Goal: Information Seeking & Learning: Learn about a topic

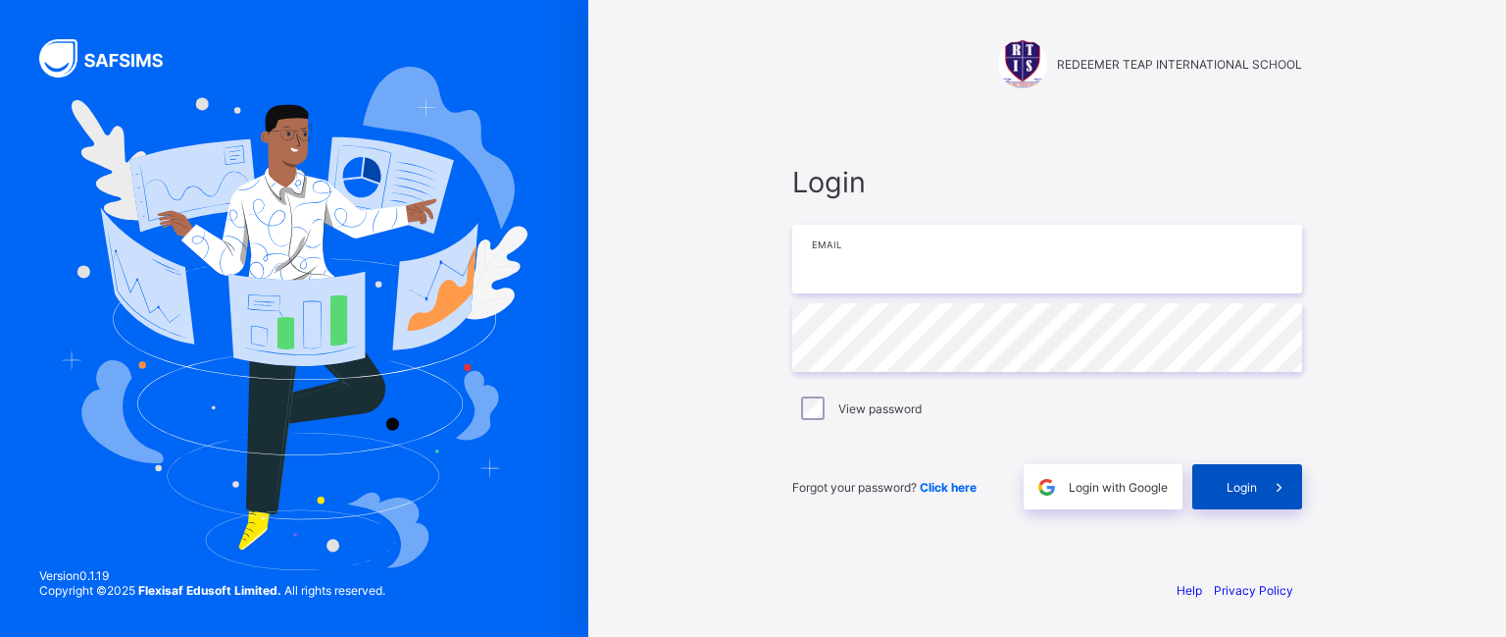
type input "**********"
click at [1210, 488] on div "Login" at bounding box center [1248, 486] width 110 height 45
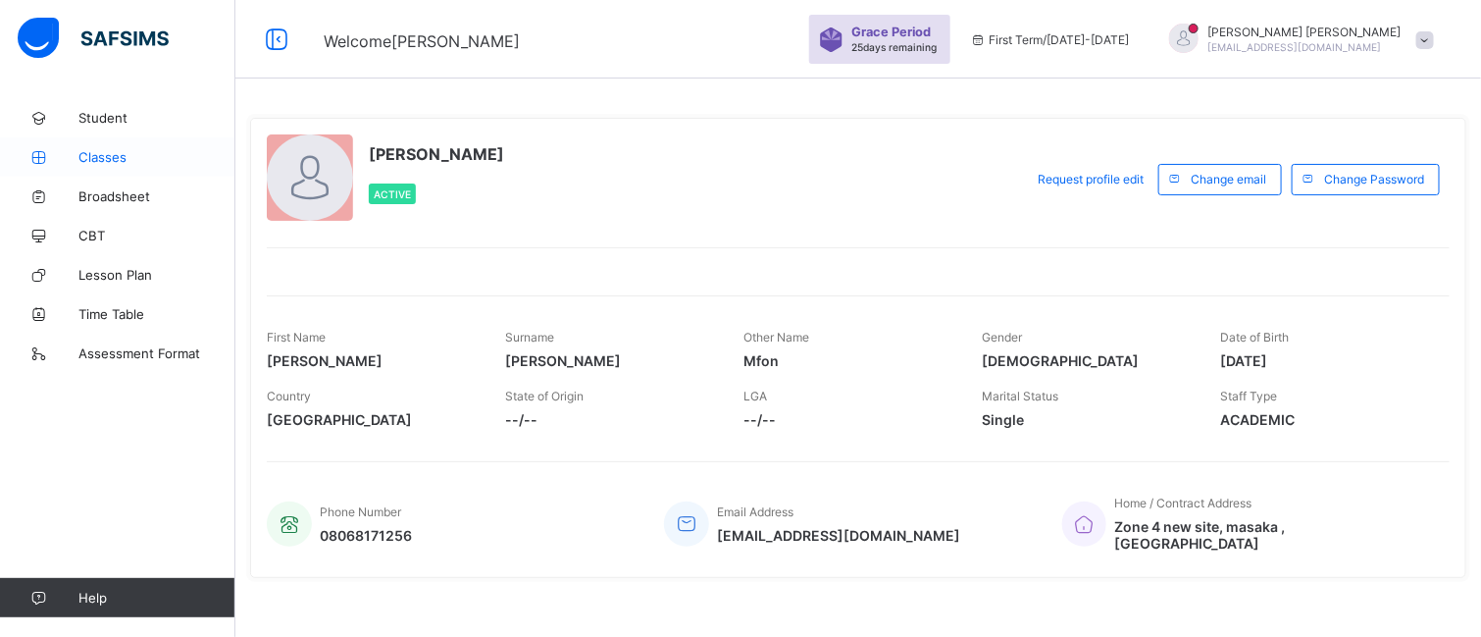
click at [97, 157] on span "Classes" at bounding box center [156, 157] width 157 height 16
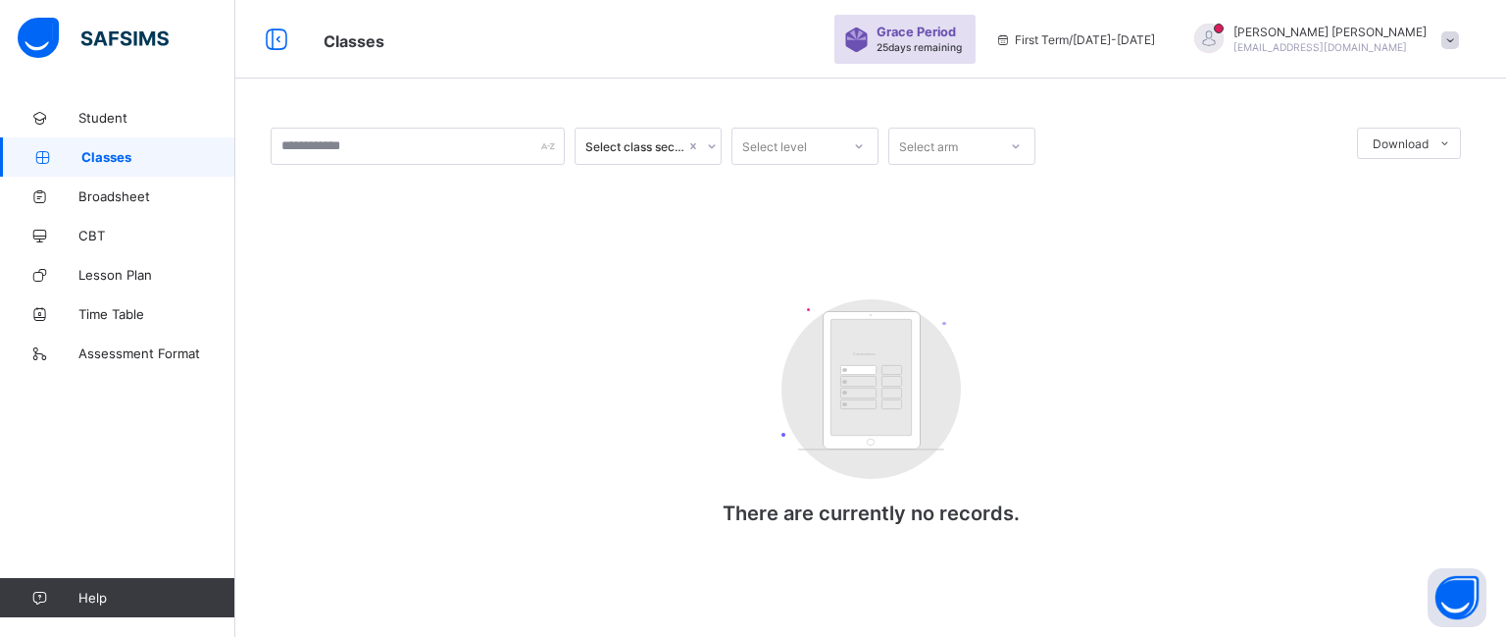
click at [115, 151] on span "Classes" at bounding box center [158, 157] width 154 height 16
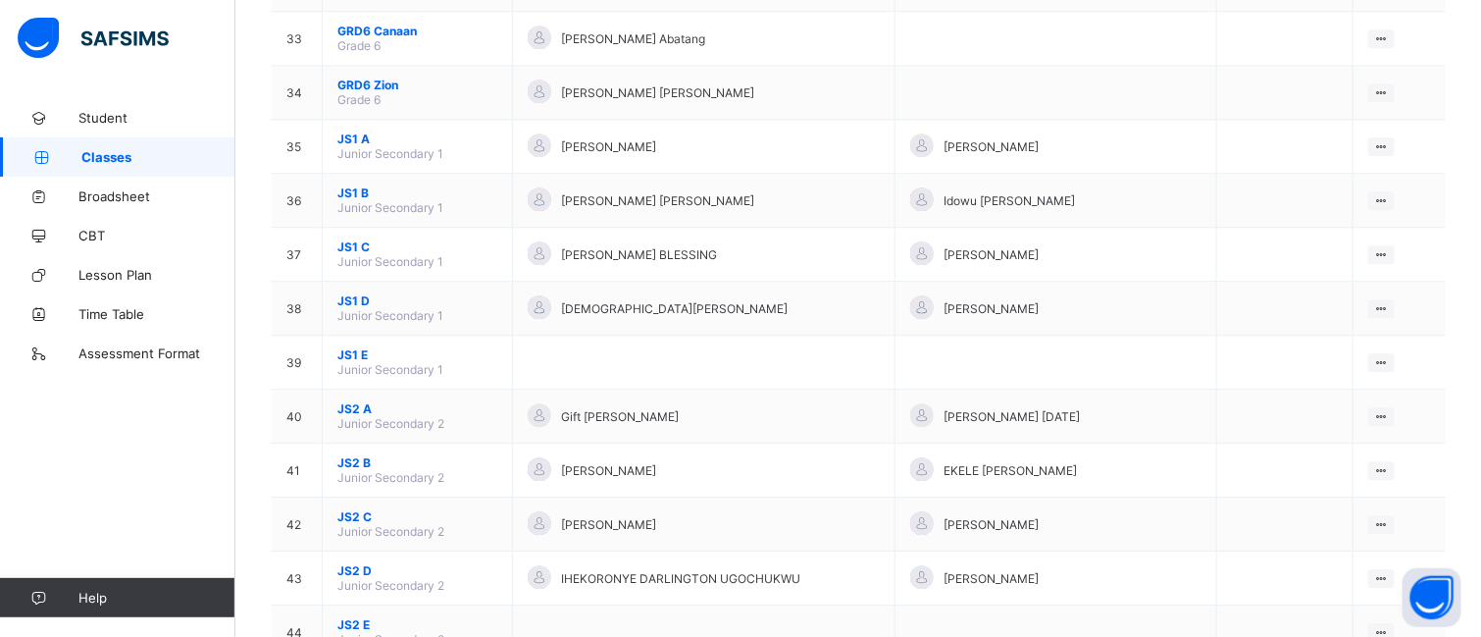
scroll to position [1927, 0]
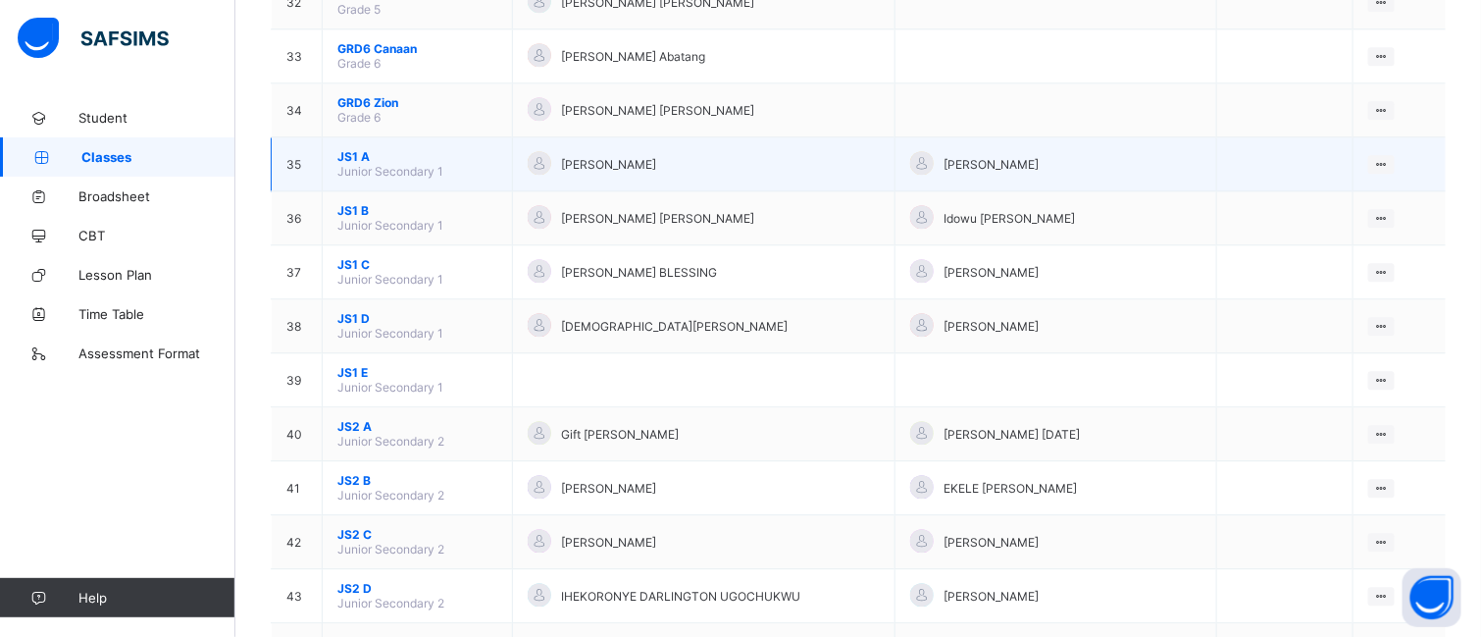
click at [356, 164] on span "JS1 A" at bounding box center [417, 156] width 160 height 15
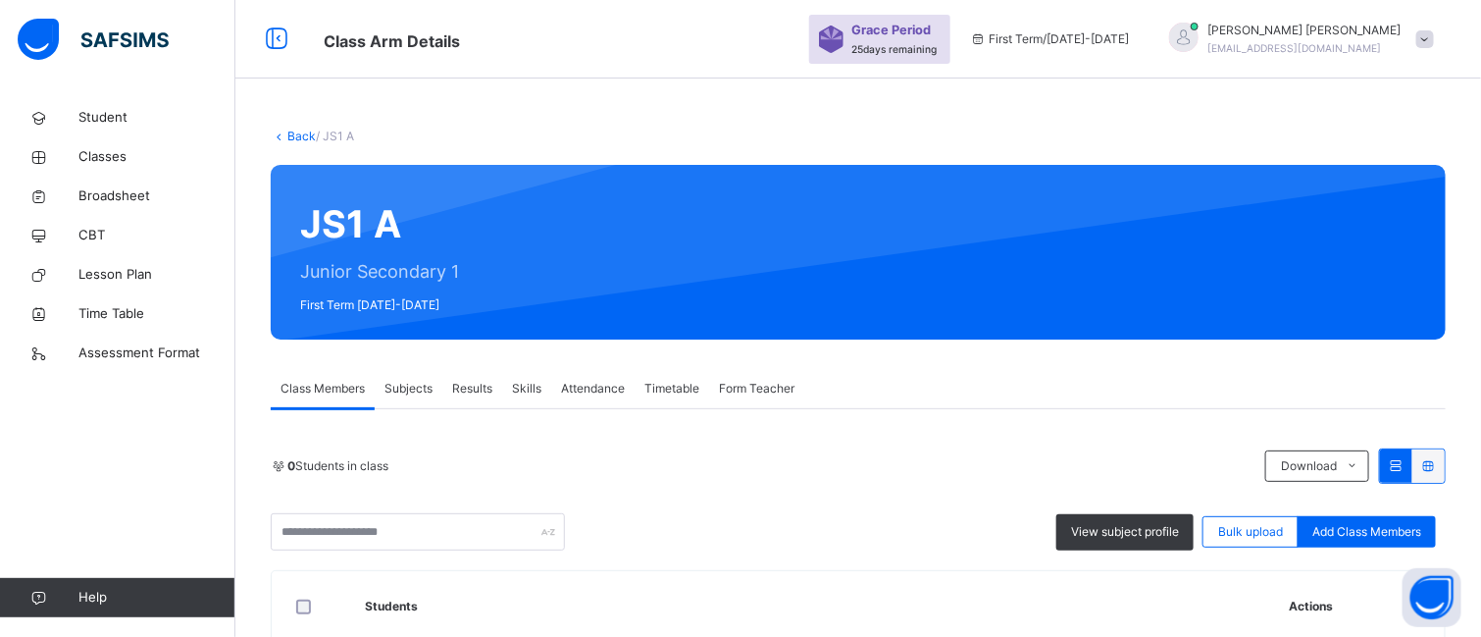
scroll to position [541, 0]
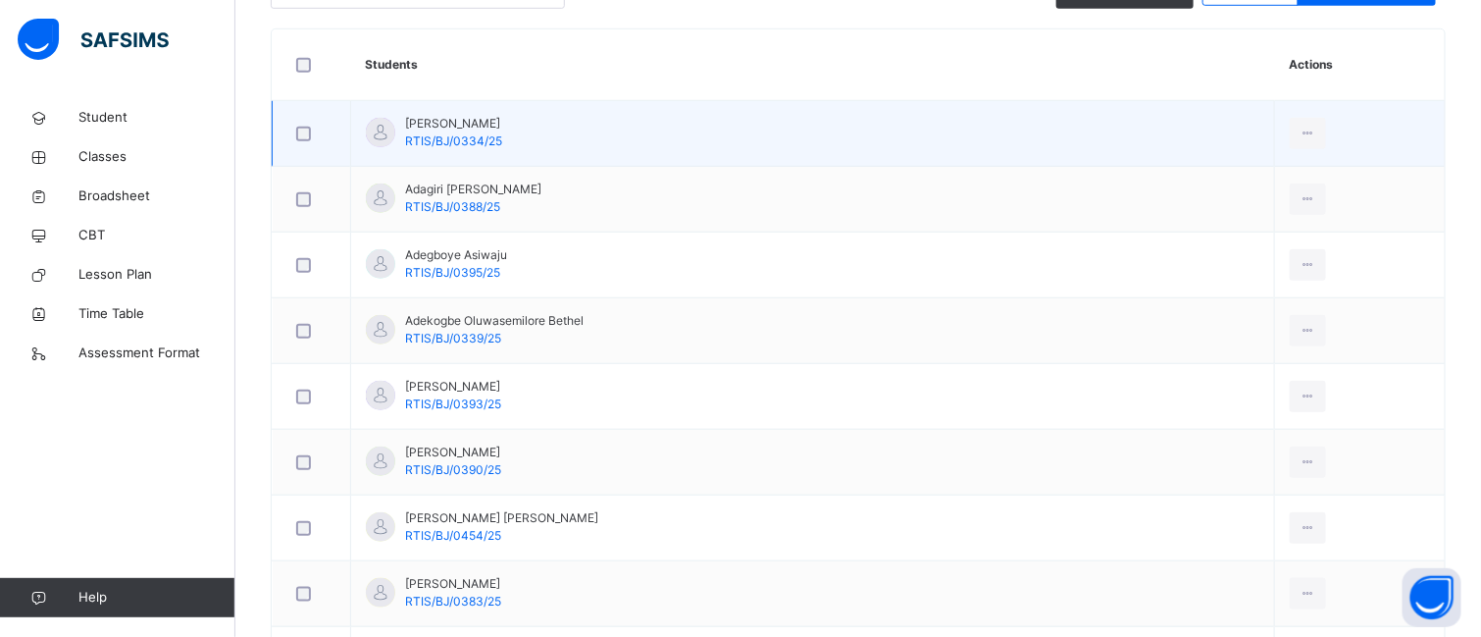
click at [403, 109] on td "Abari Msendoo RTIS/BJ/0334/25" at bounding box center [813, 134] width 924 height 66
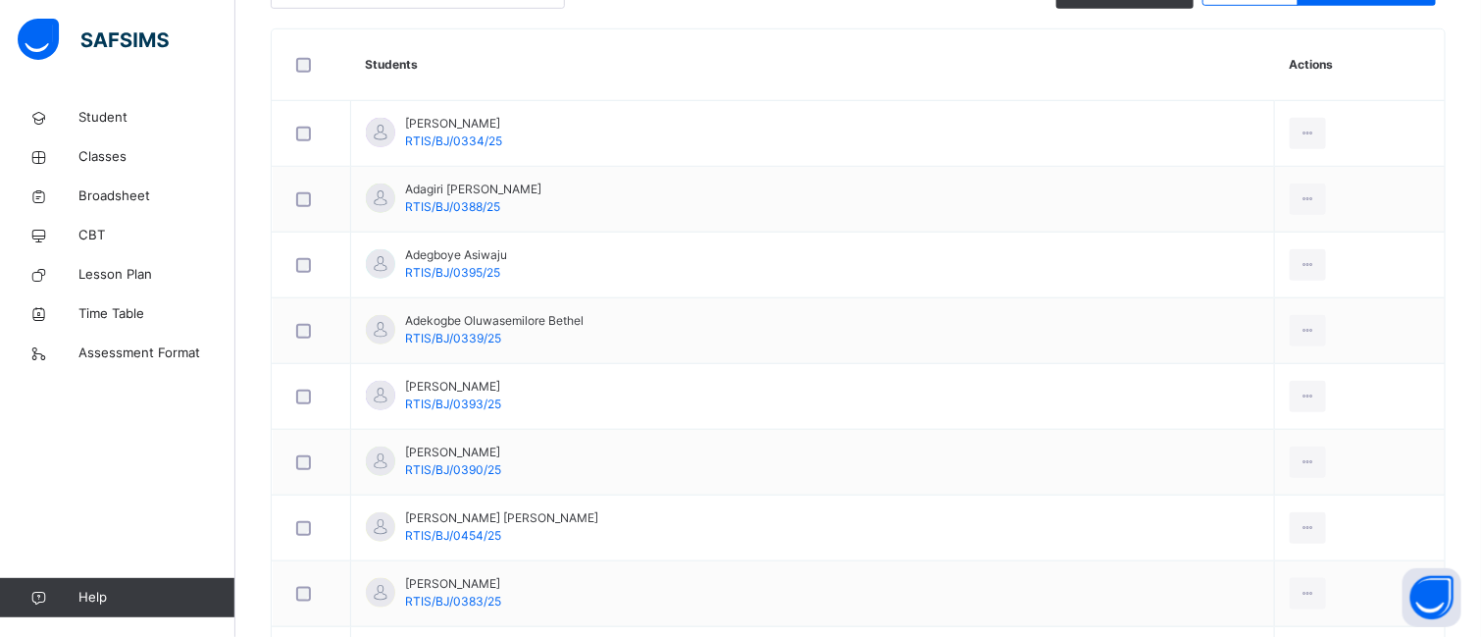
drag, startPoint x: 398, startPoint y: 119, endPoint x: 513, endPoint y: 588, distance: 483.6
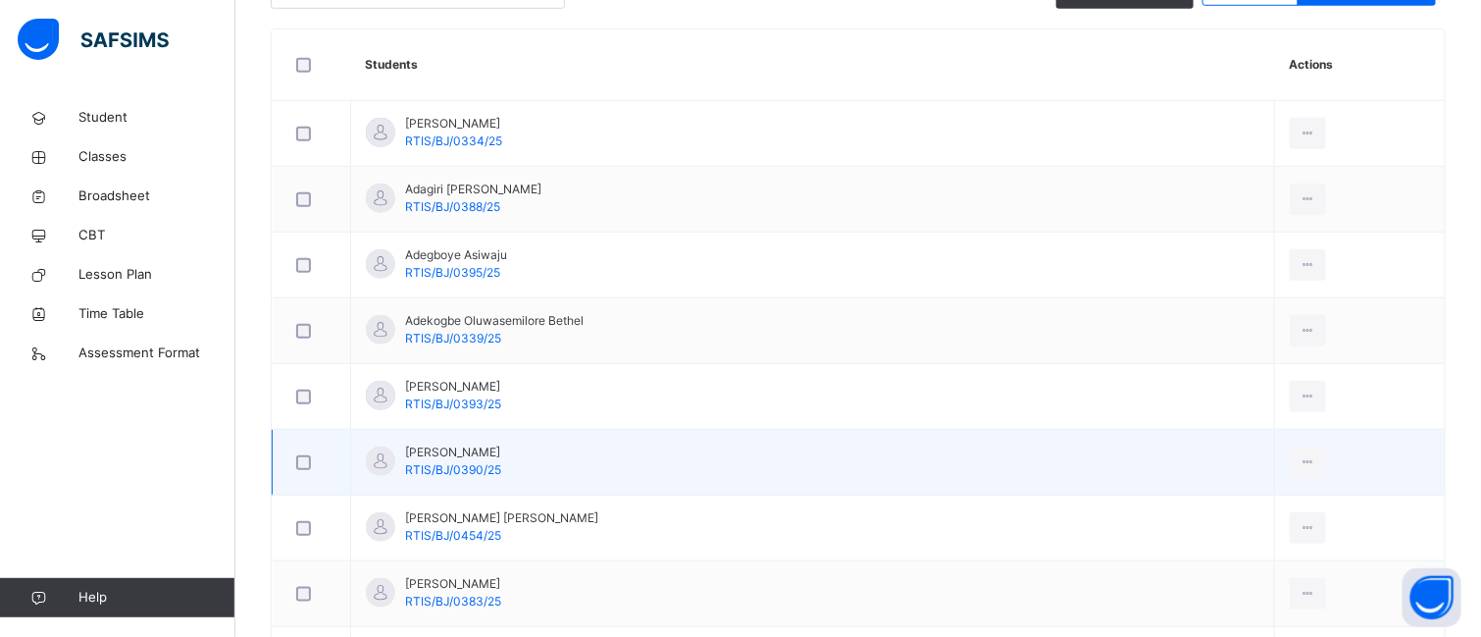
scroll to position [1027, 0]
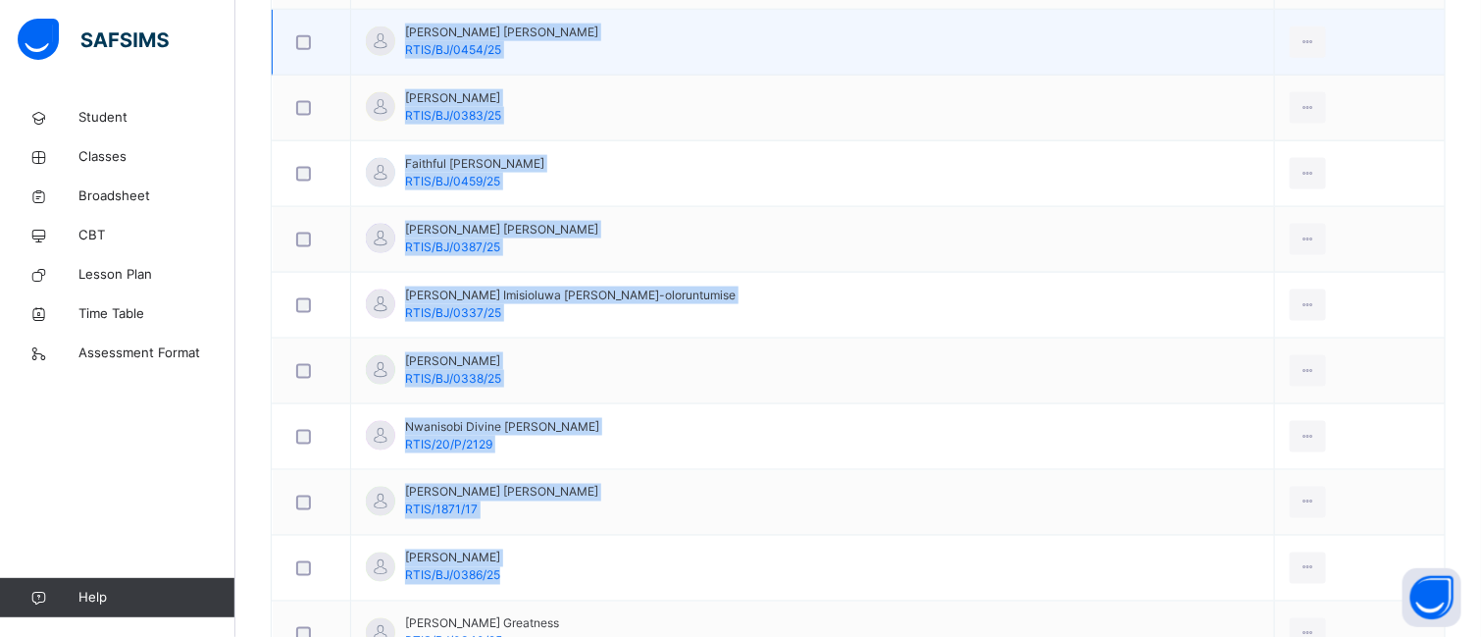
copy tbody "Abari Msendoo RTIS/BJ/0334/25 View Profile Remove from Class Transfer Student A…"
click at [759, 47] on td "Esther Ojochenemi Steven RTIS/BJ/0454/25" at bounding box center [813, 43] width 924 height 66
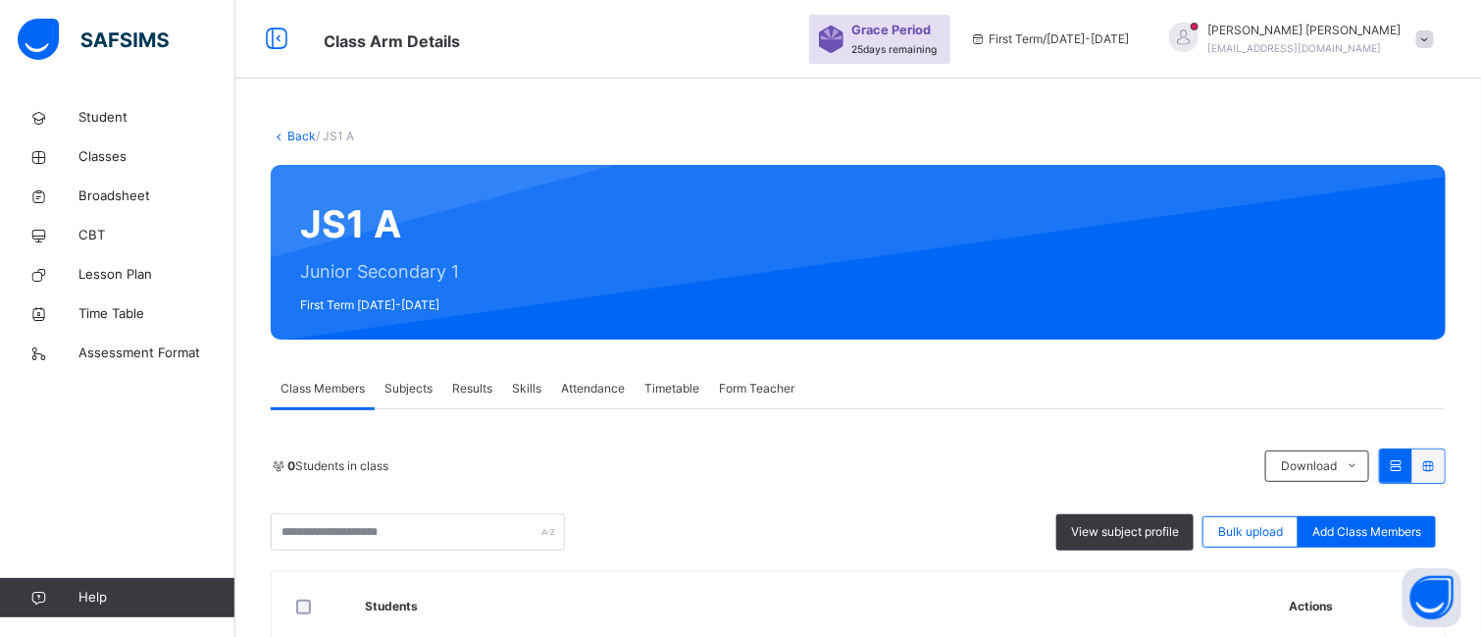
scroll to position [447, 0]
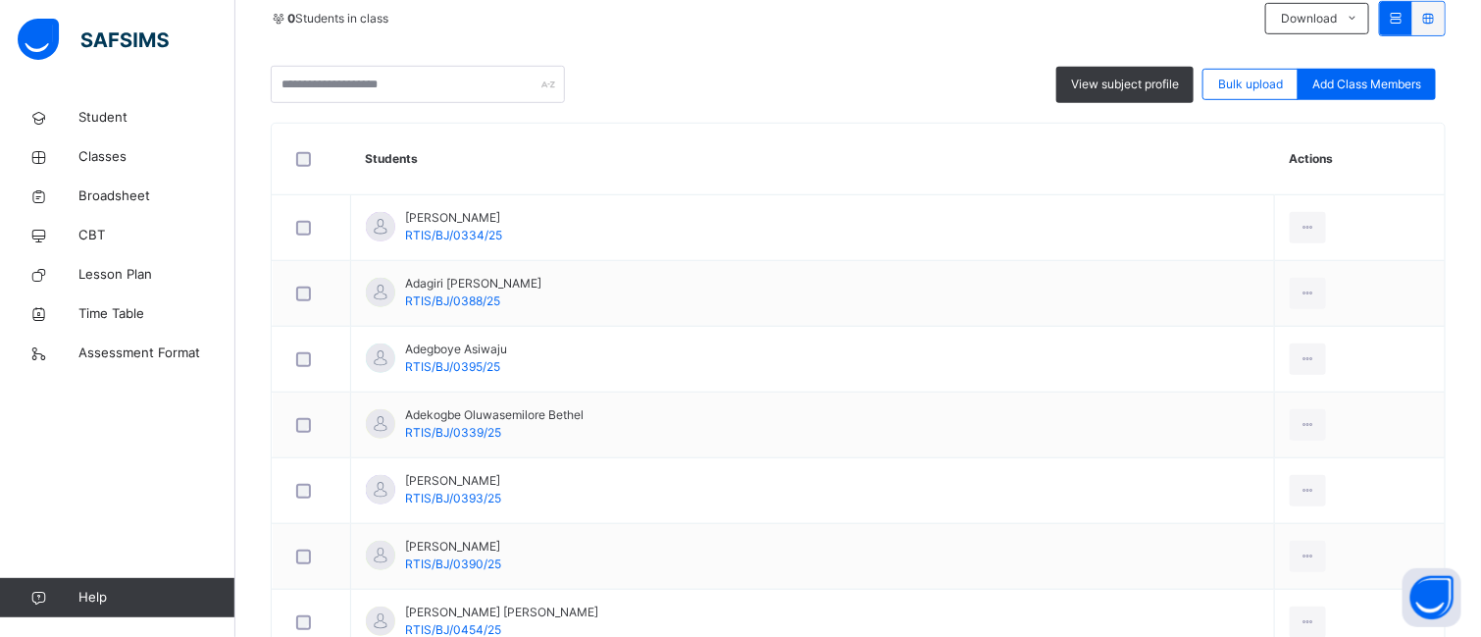
drag, startPoint x: 403, startPoint y: 212, endPoint x: 501, endPoint y: 500, distance: 304.6
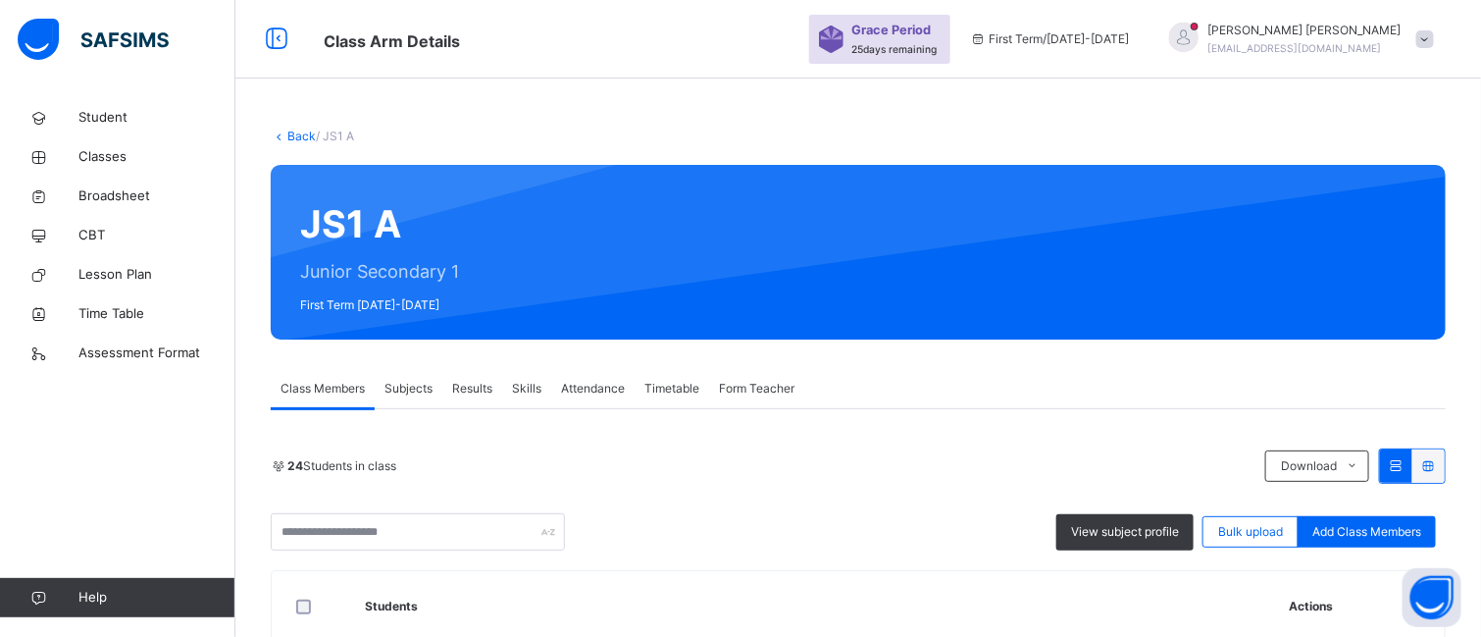
click at [304, 132] on link "Back" at bounding box center [301, 135] width 28 height 15
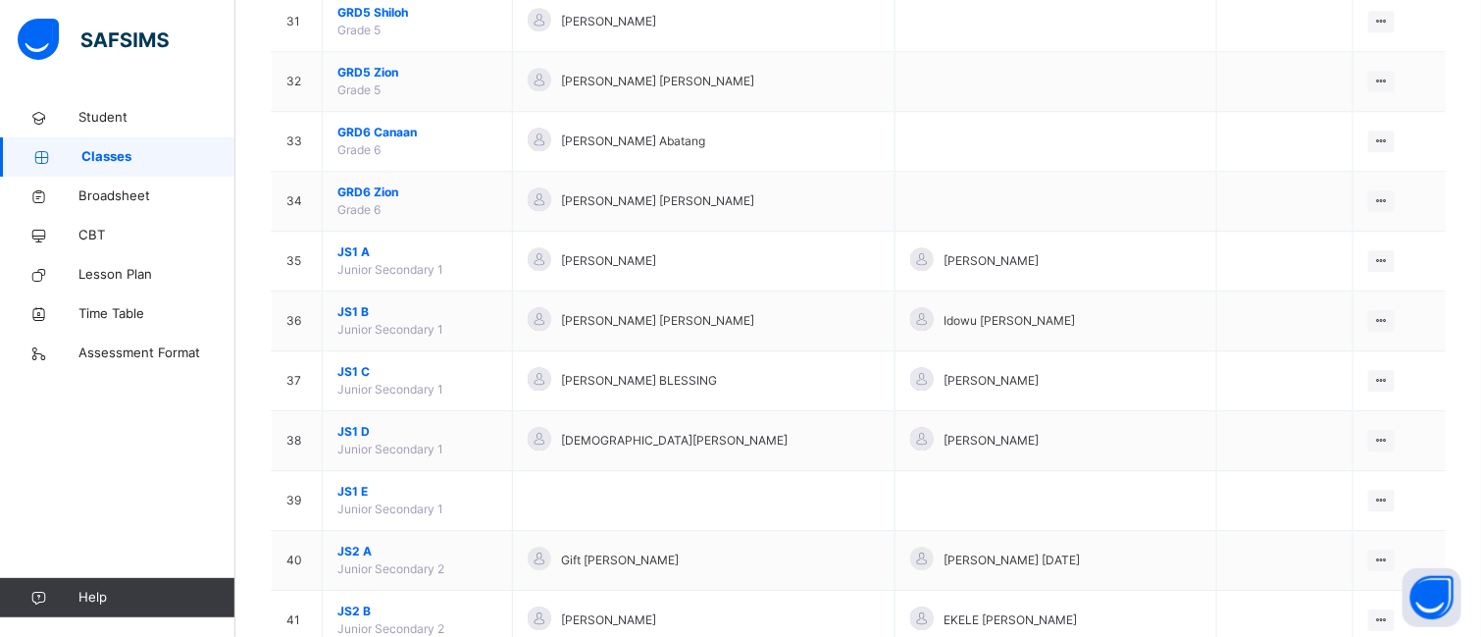
scroll to position [2046, 0]
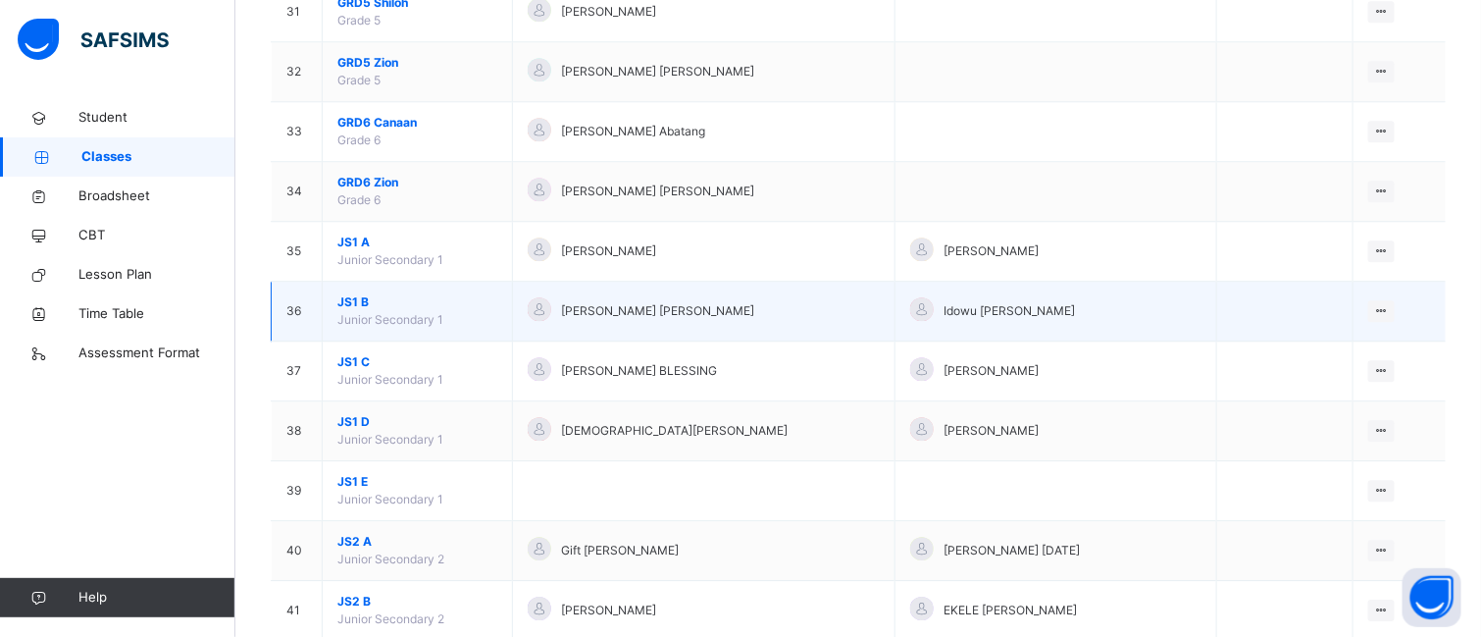
click at [344, 311] on span "JS1 B" at bounding box center [417, 302] width 160 height 18
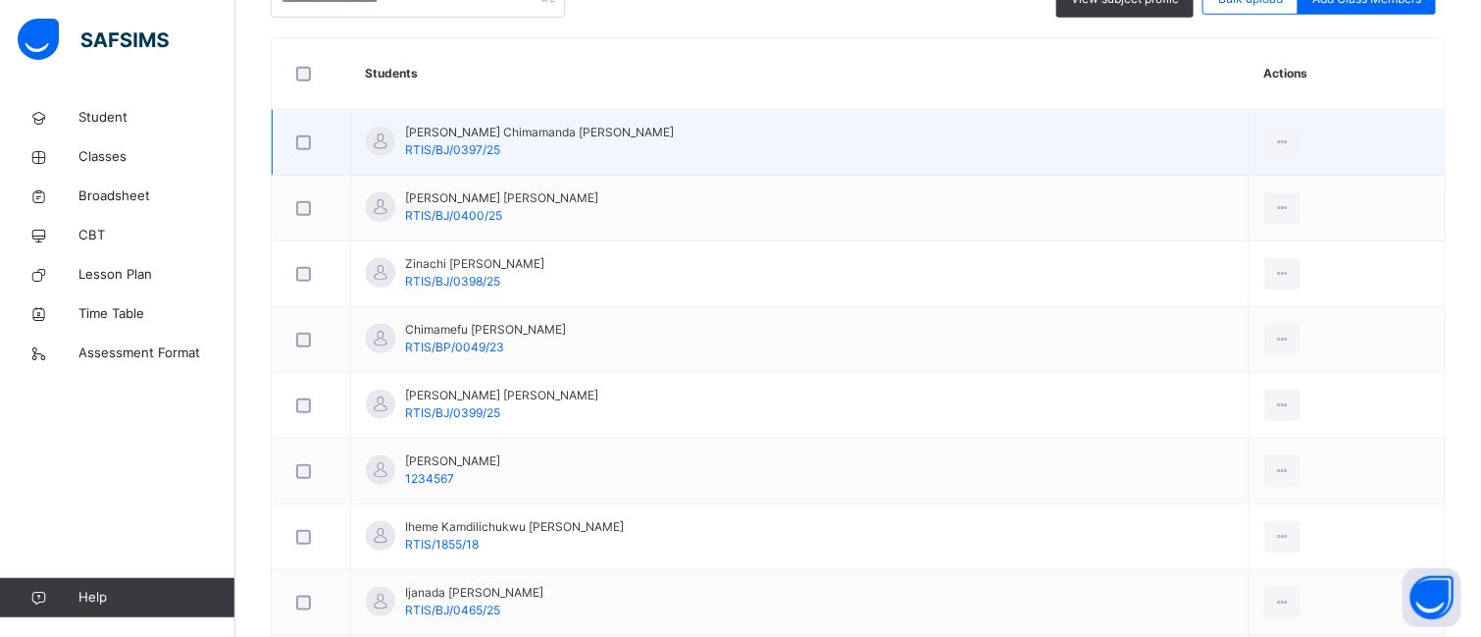
click at [510, 375] on tbody "[PERSON_NAME] [PERSON_NAME] RTIS/BJ/0397/25 View Profile Remove from Class Tran…" at bounding box center [859, 603] width 1173 height 986
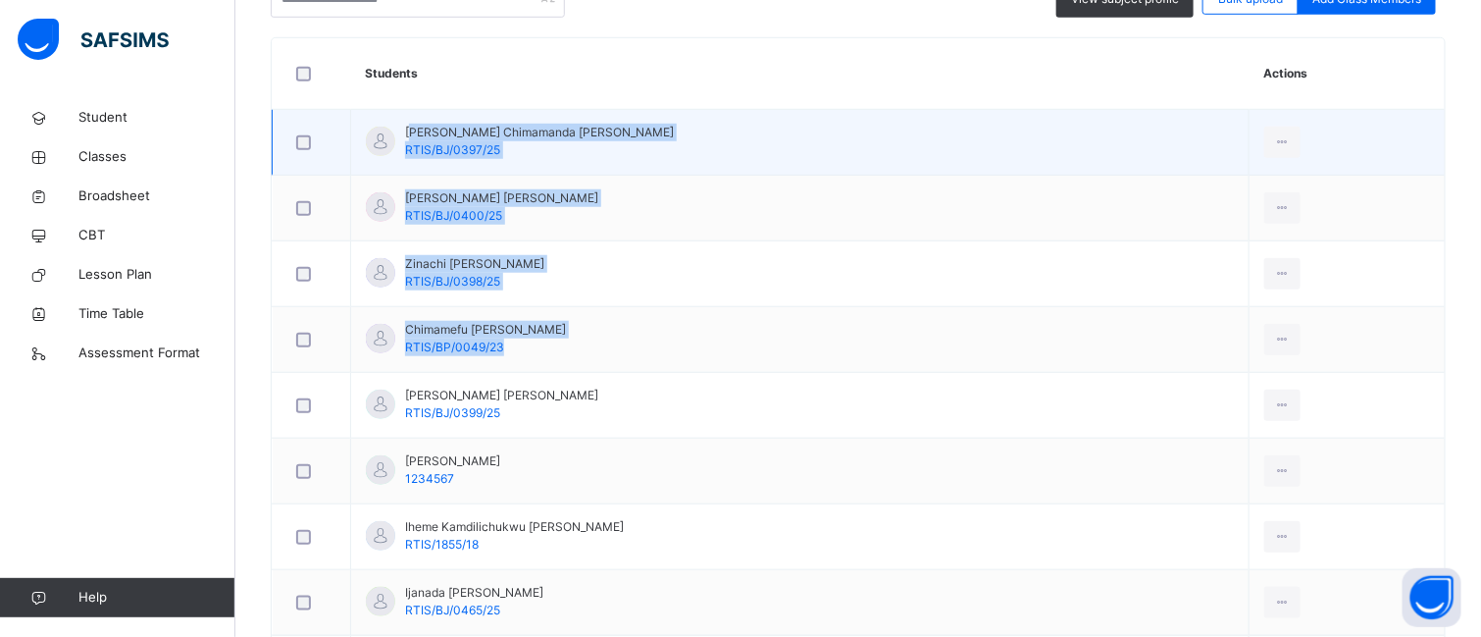
click at [615, 136] on td "[PERSON_NAME] Chimamanda [PERSON_NAME] RTIS/BJ/0397/25" at bounding box center [800, 143] width 898 height 66
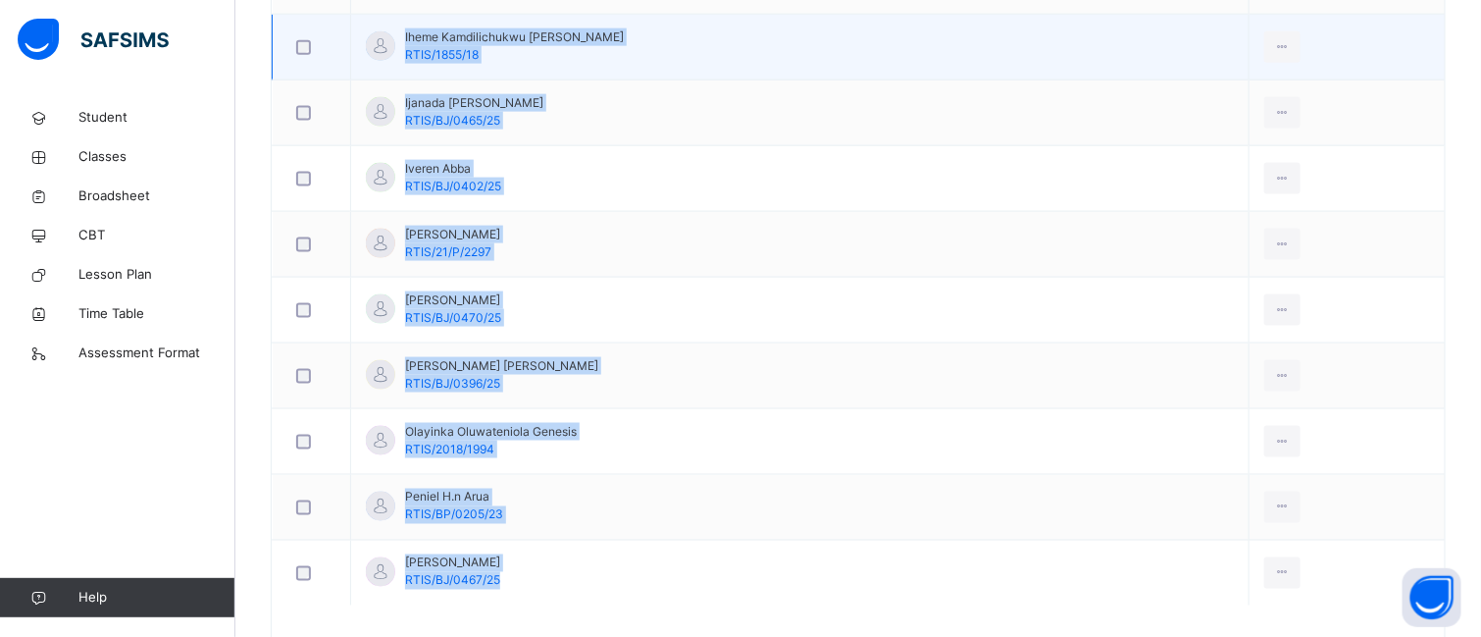
scroll to position [1045, 0]
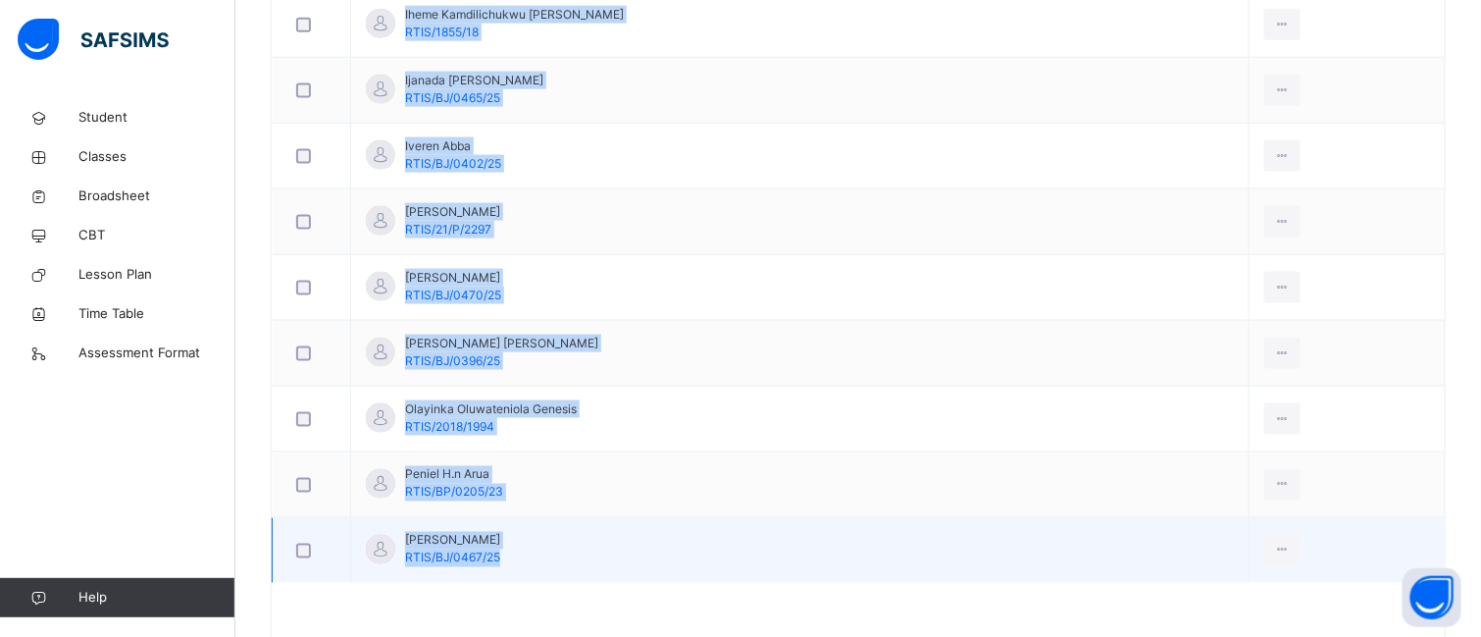
drag, startPoint x: 407, startPoint y: 209, endPoint x: 525, endPoint y: 574, distance: 383.4
click at [525, 574] on tbody "[PERSON_NAME] [PERSON_NAME] RTIS/BJ/0397/25 View Profile Remove from Class Tran…" at bounding box center [859, 91] width 1173 height 986
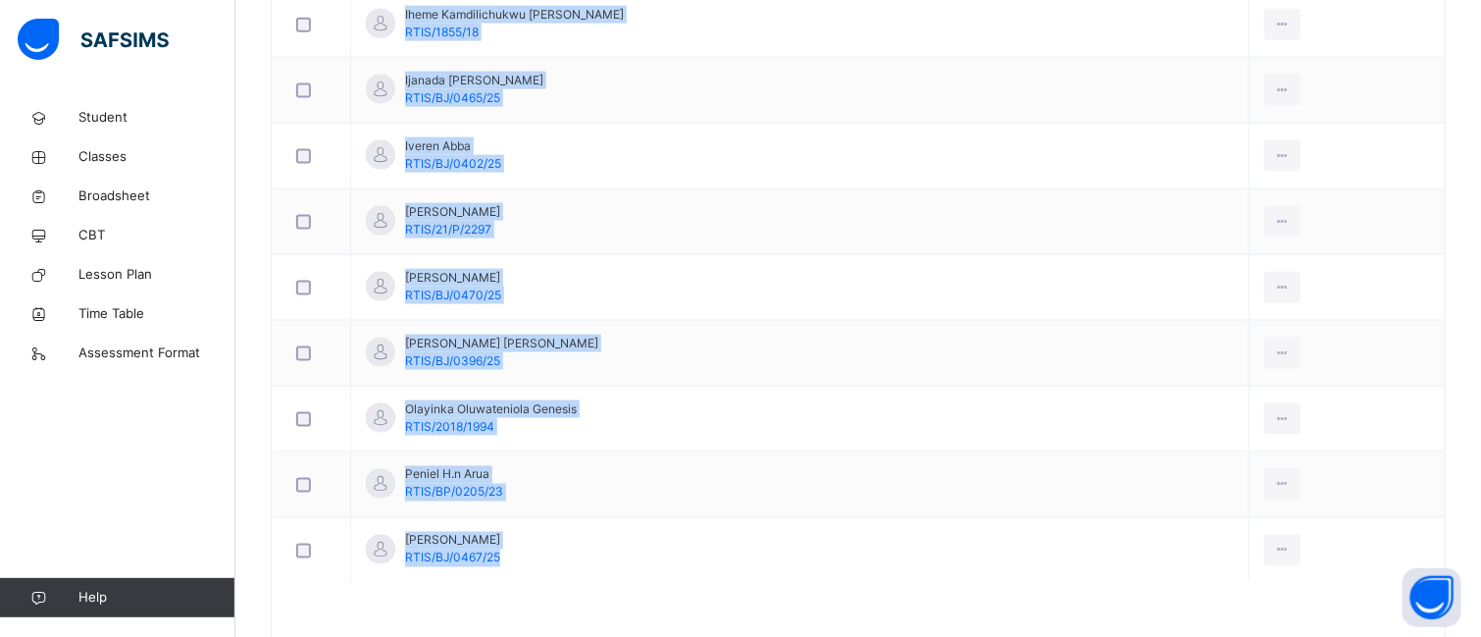
copy tbody "[PERSON_NAME] [PERSON_NAME] RTIS/BJ/0397/25 View Profile Remove from Class Tran…"
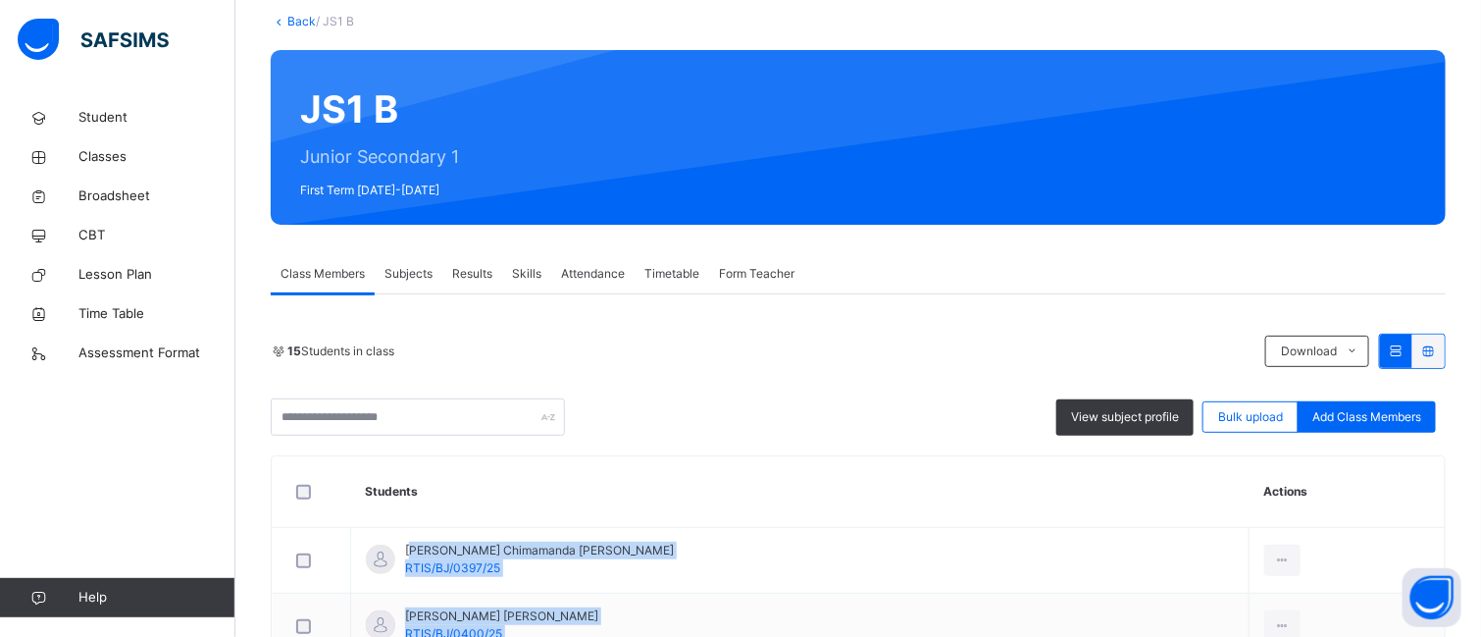
click at [297, 18] on link "Back" at bounding box center [301, 21] width 28 height 15
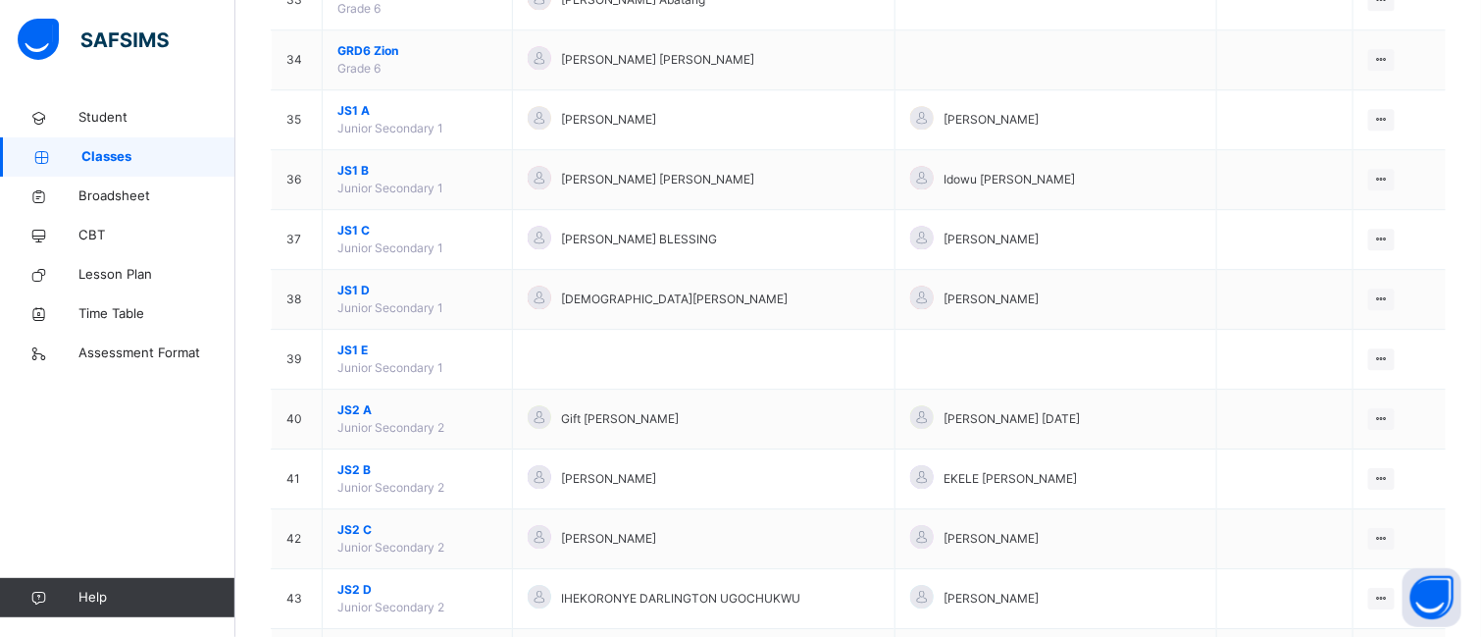
scroll to position [2207, 0]
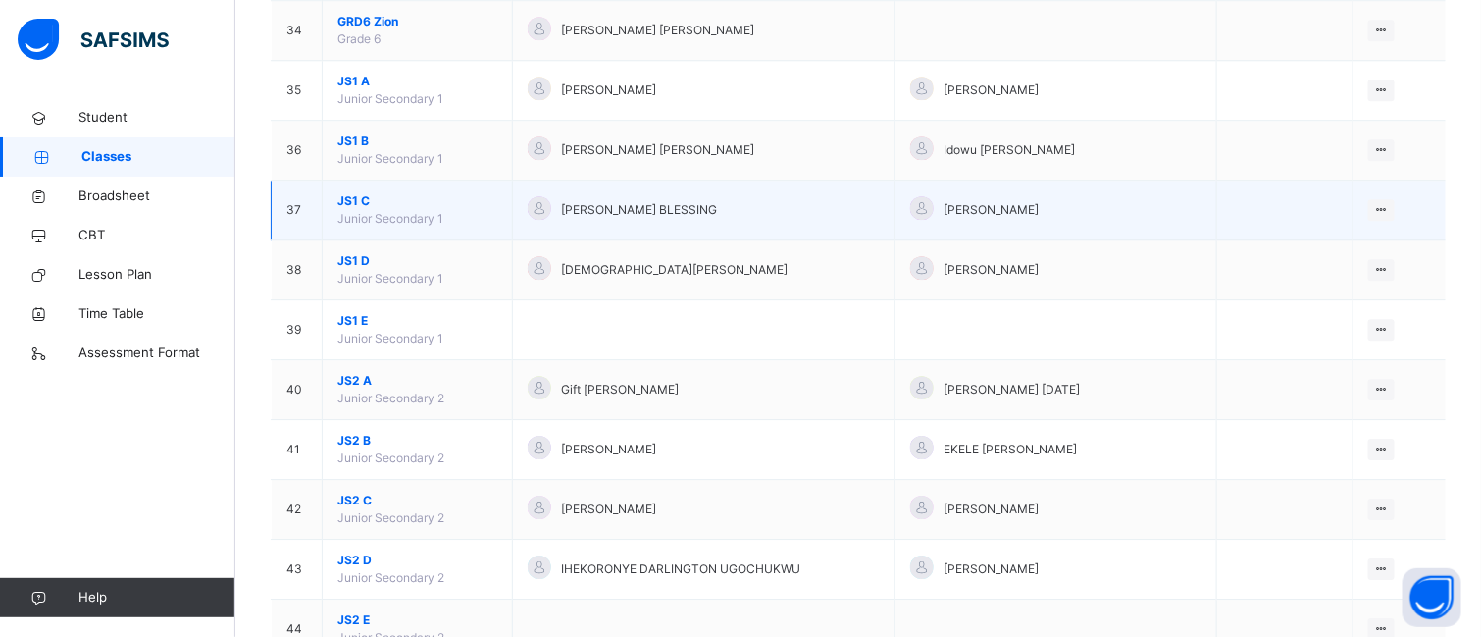
click at [353, 210] on span "JS1 C" at bounding box center [417, 201] width 160 height 18
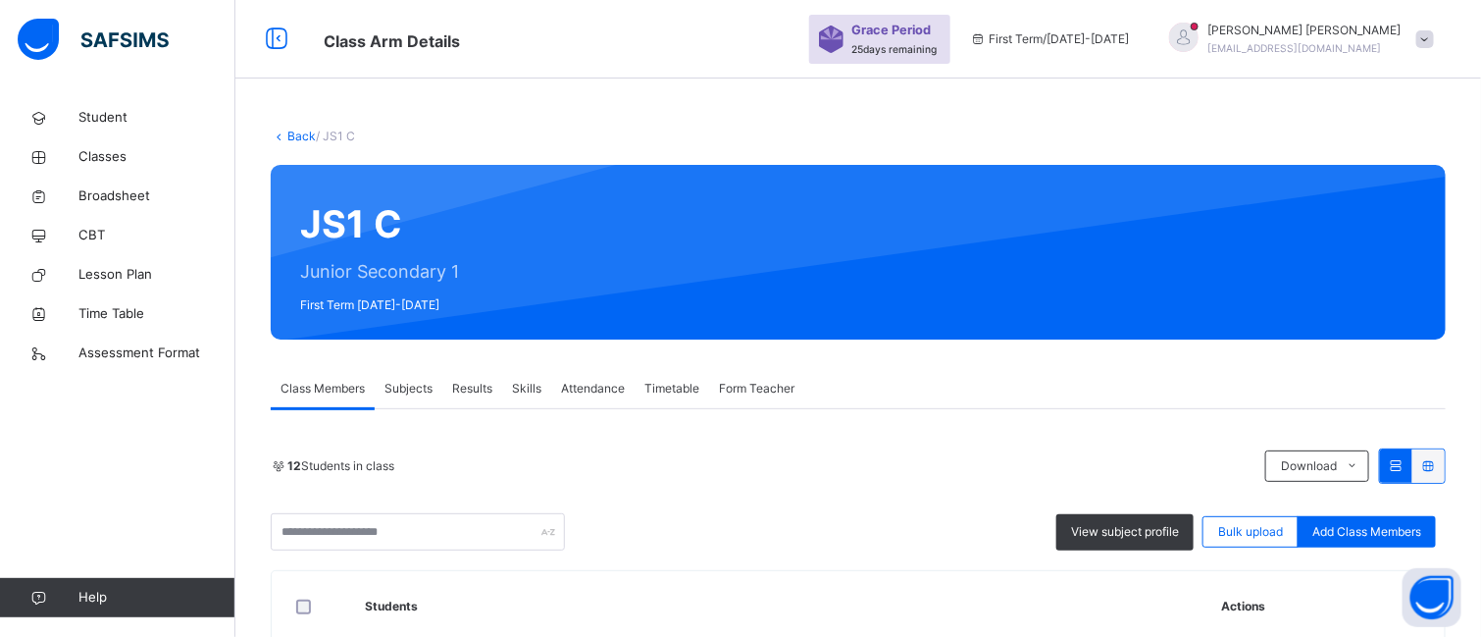
scroll to position [588, 0]
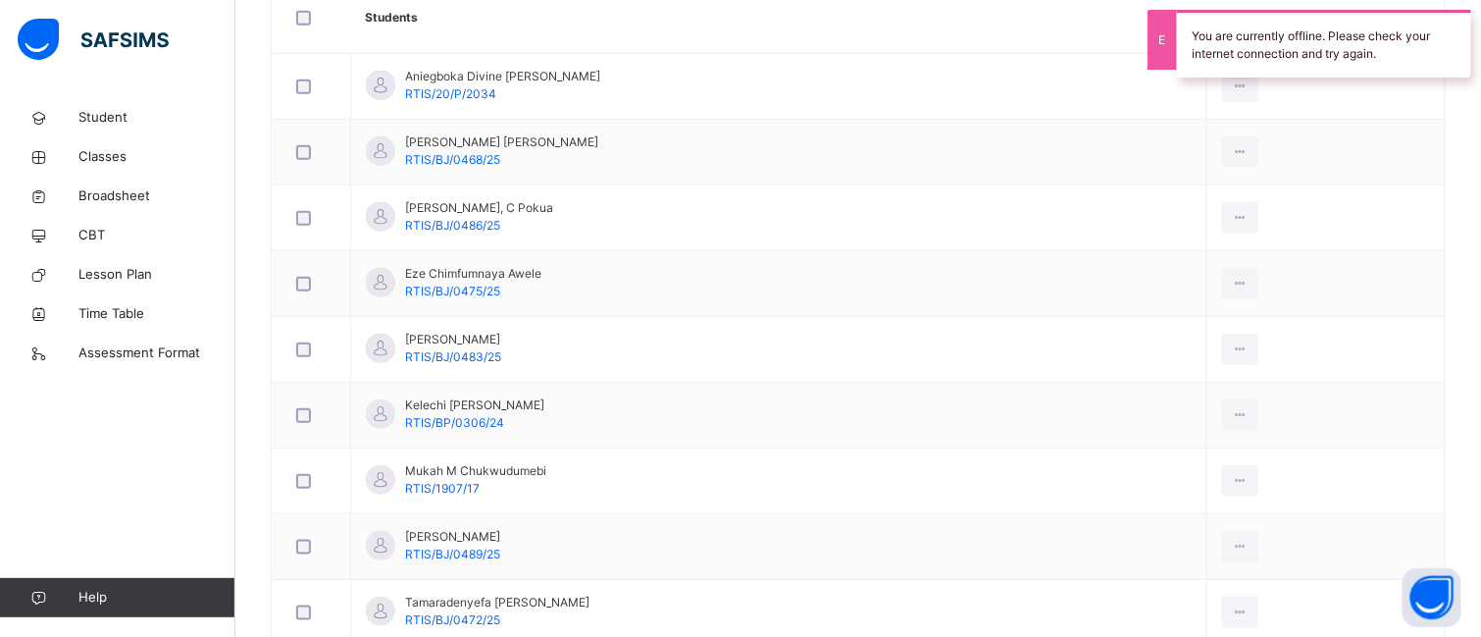
drag, startPoint x: 357, startPoint y: 74, endPoint x: 489, endPoint y: 600, distance: 543.1
click at [489, 600] on tbody "Aniegboka Divine [PERSON_NAME] RTIS/20/P/2034 View Profile Remove from Class Tr…" at bounding box center [859, 448] width 1173 height 789
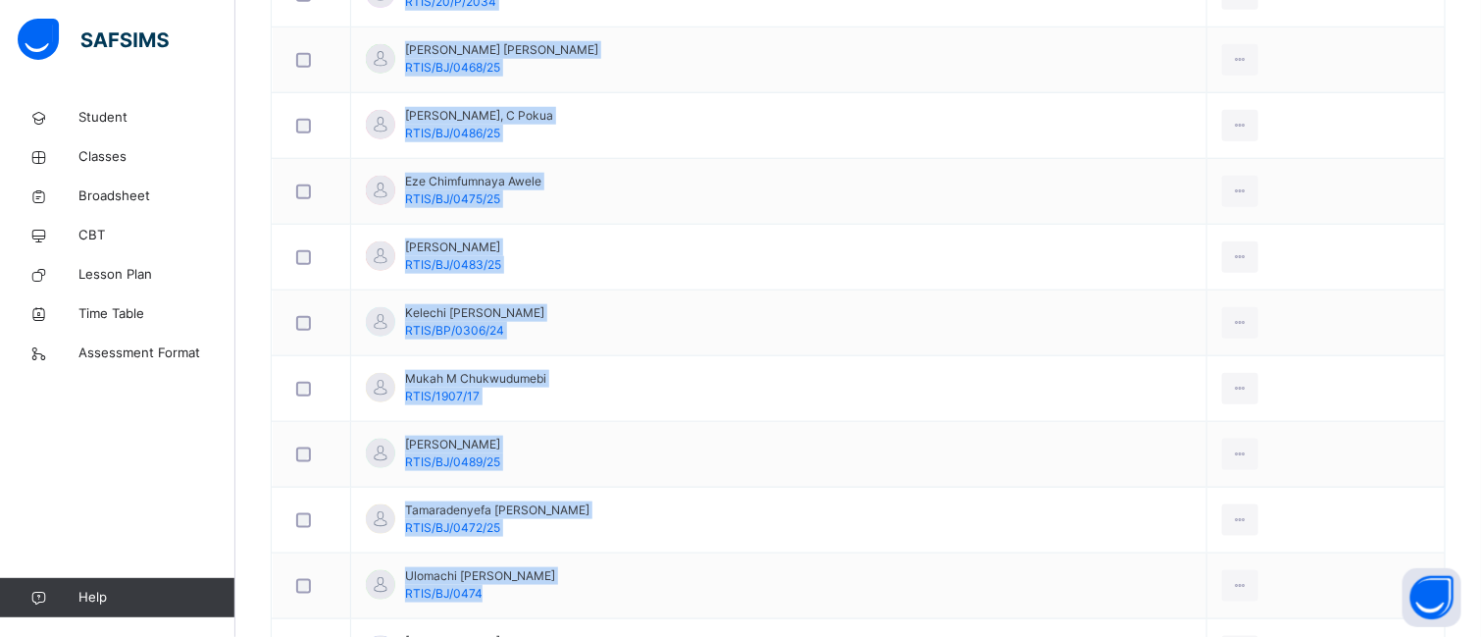
scroll to position [910, 0]
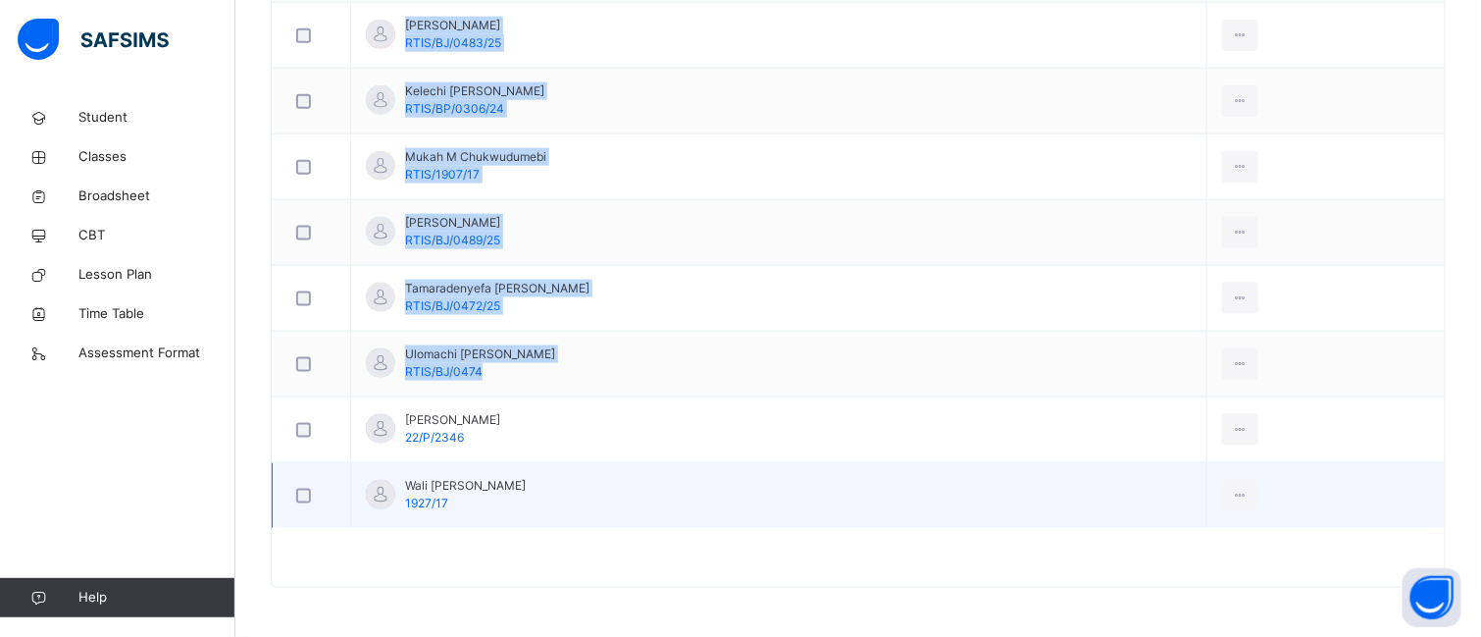
click at [468, 489] on tbody "Aniegboka Divine [PERSON_NAME] RTIS/20/P/2034 View Profile Remove from Class Tr…" at bounding box center [859, 134] width 1173 height 789
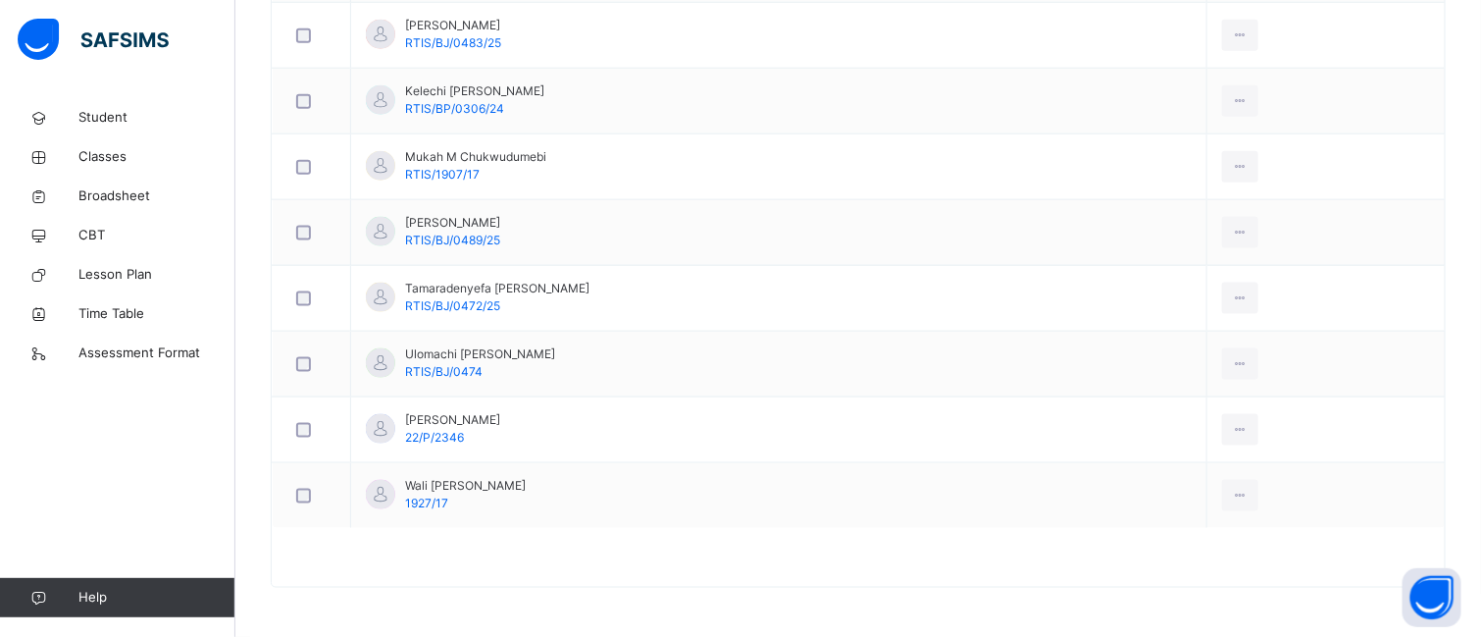
click at [471, 548] on div at bounding box center [858, 566] width 1173 height 39
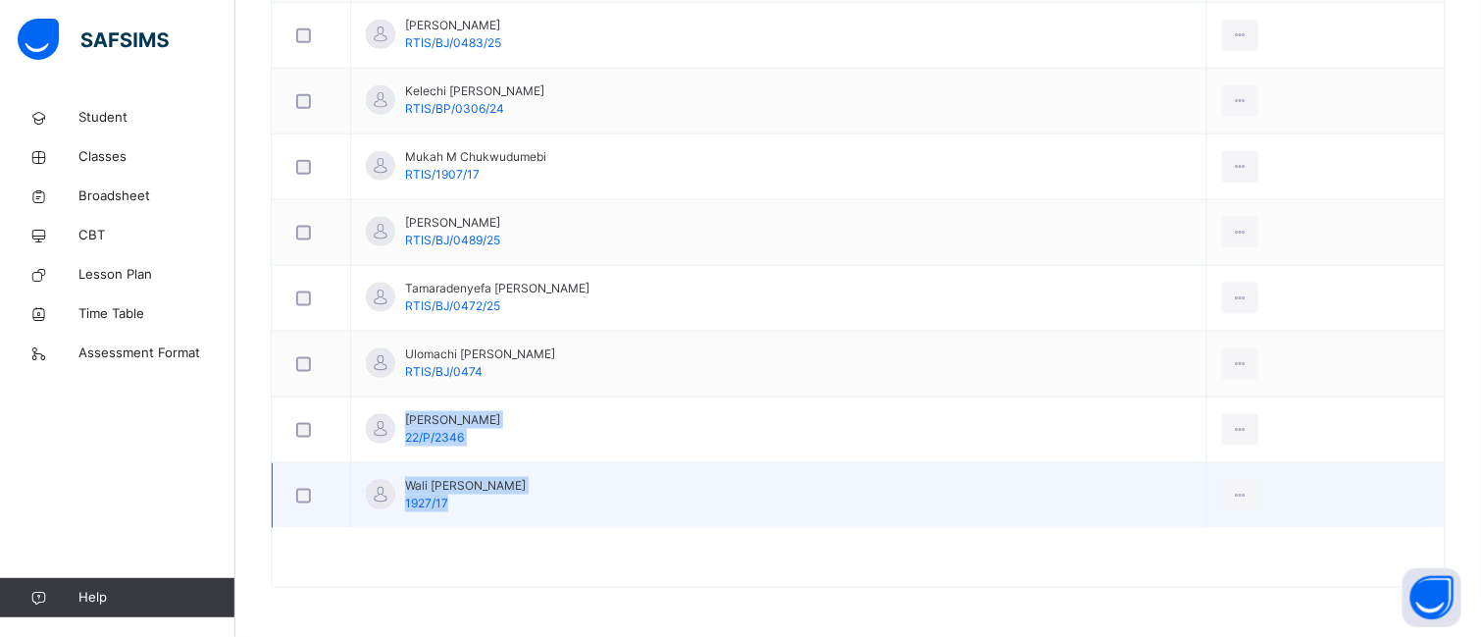
drag, startPoint x: 407, startPoint y: 419, endPoint x: 456, endPoint y: 503, distance: 97.6
click at [456, 503] on tbody "Aniegboka Divine [PERSON_NAME] RTIS/20/P/2034 View Profile Remove from Class Tr…" at bounding box center [859, 134] width 1173 height 789
copy tbody "[PERSON_NAME] 22/P/2346 View Profile Remove from Class Transfer Student [PERSON…"
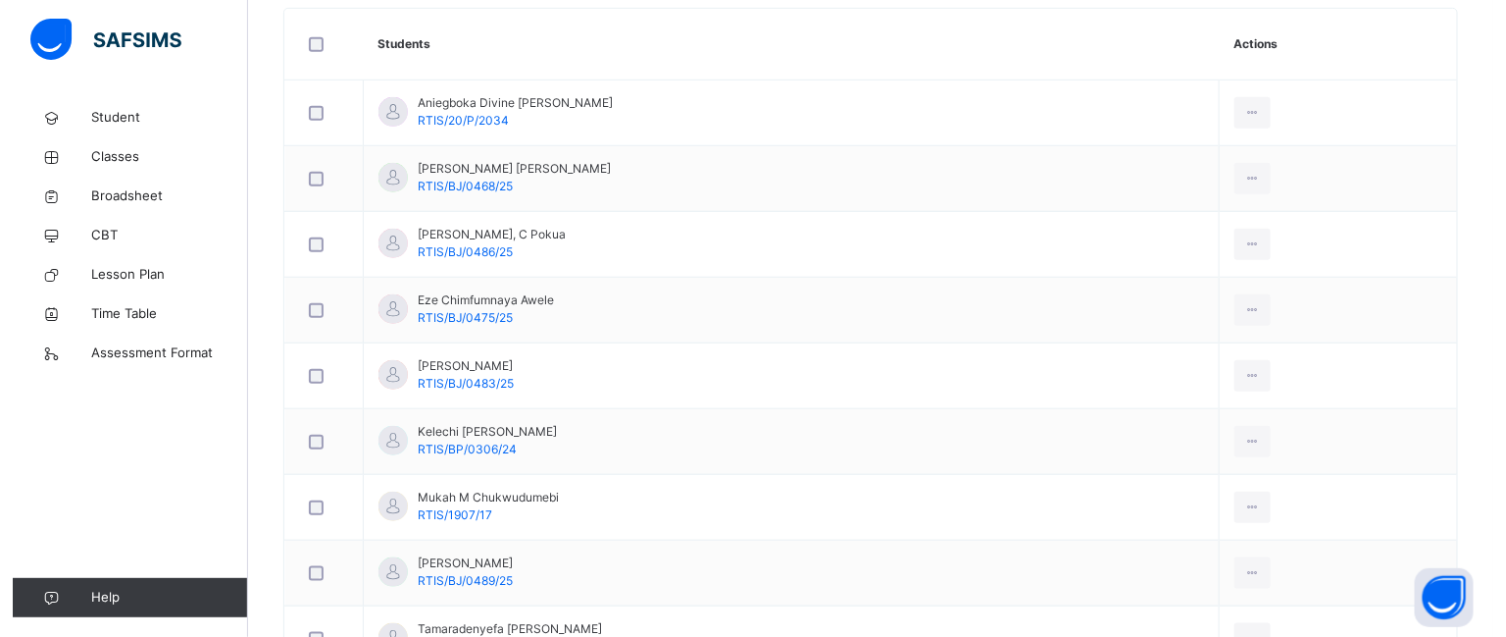
scroll to position [0, 0]
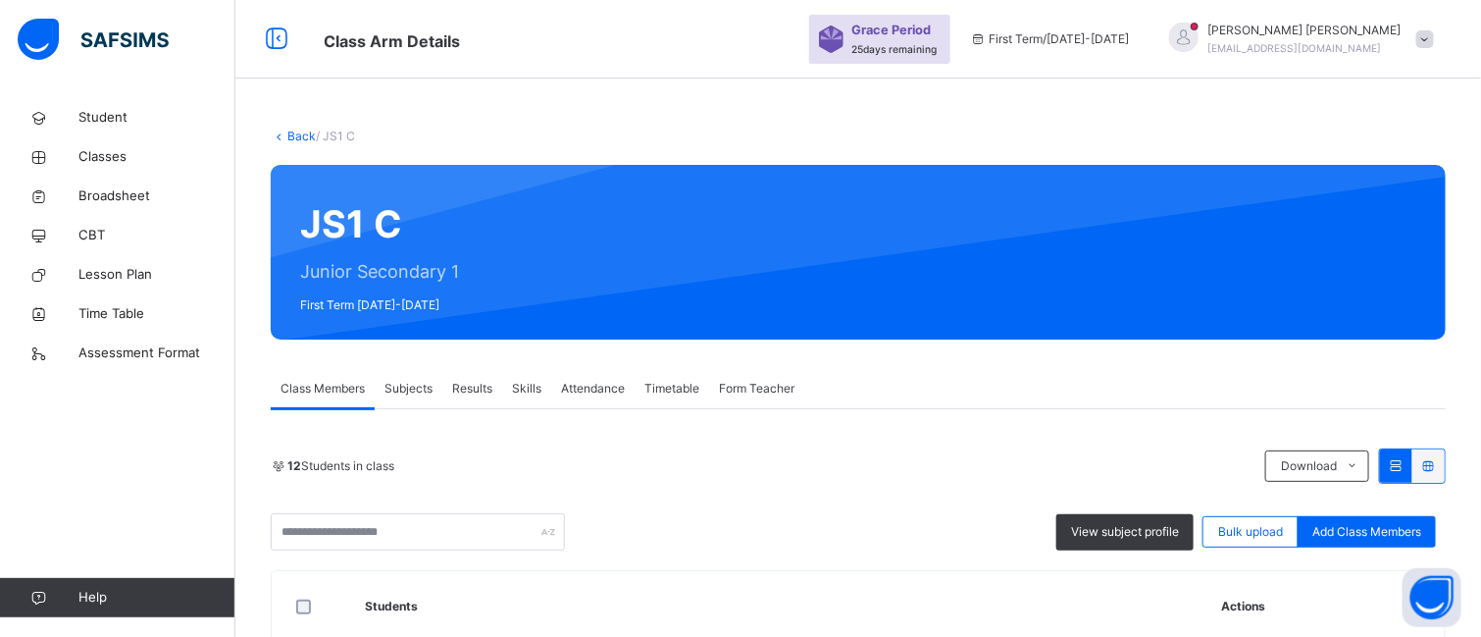
click at [297, 133] on link "Back" at bounding box center [301, 135] width 28 height 15
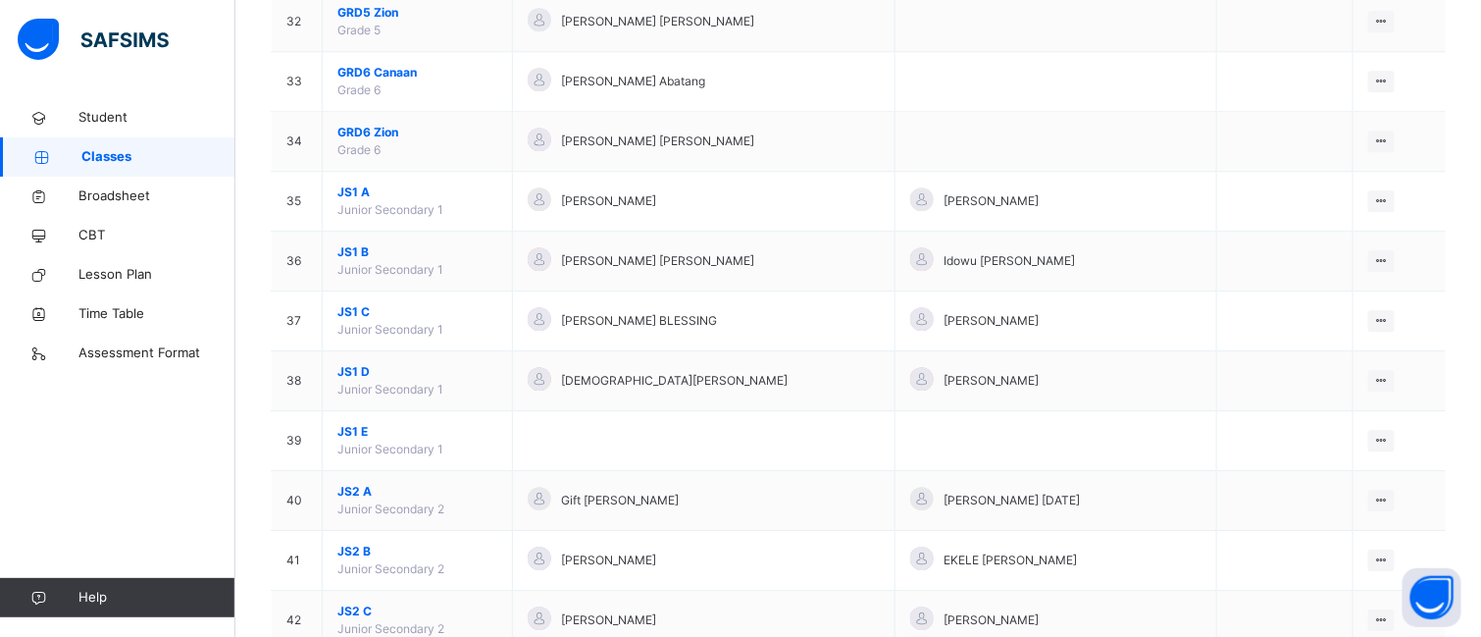
scroll to position [2107, 0]
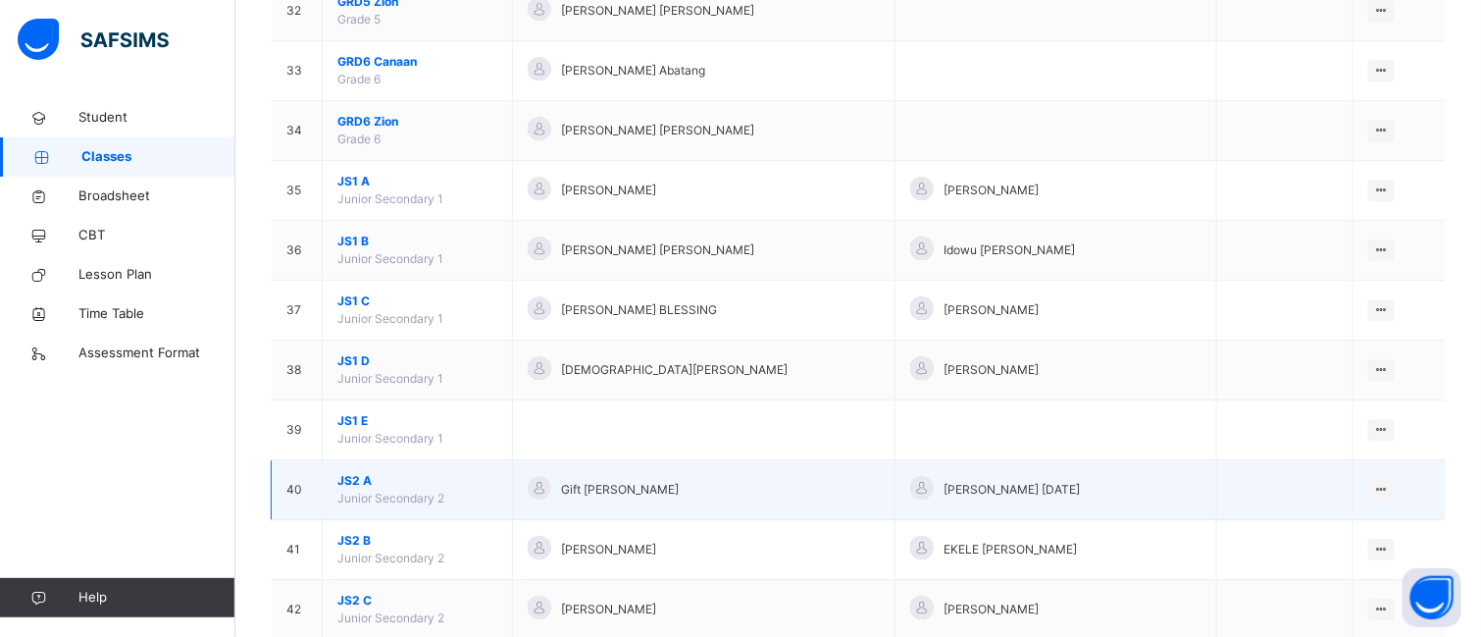
click at [365, 489] on span "JS2 A" at bounding box center [417, 481] width 160 height 18
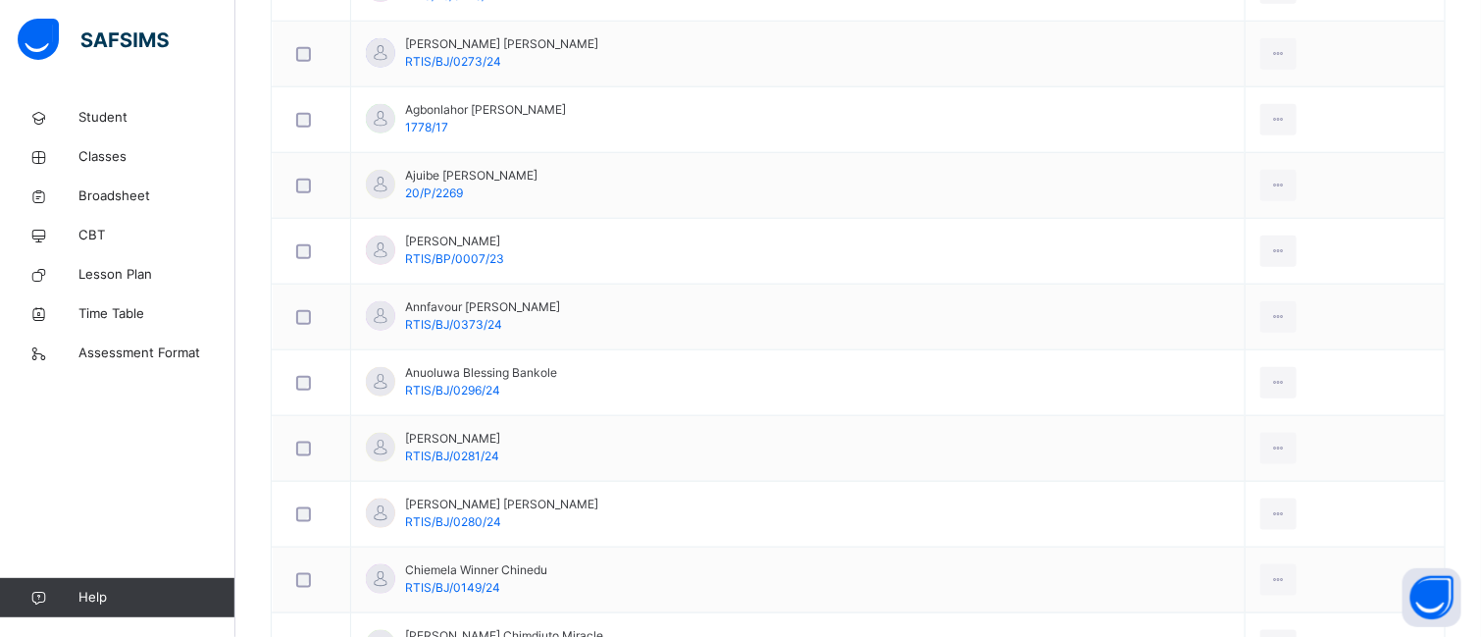
scroll to position [842, 0]
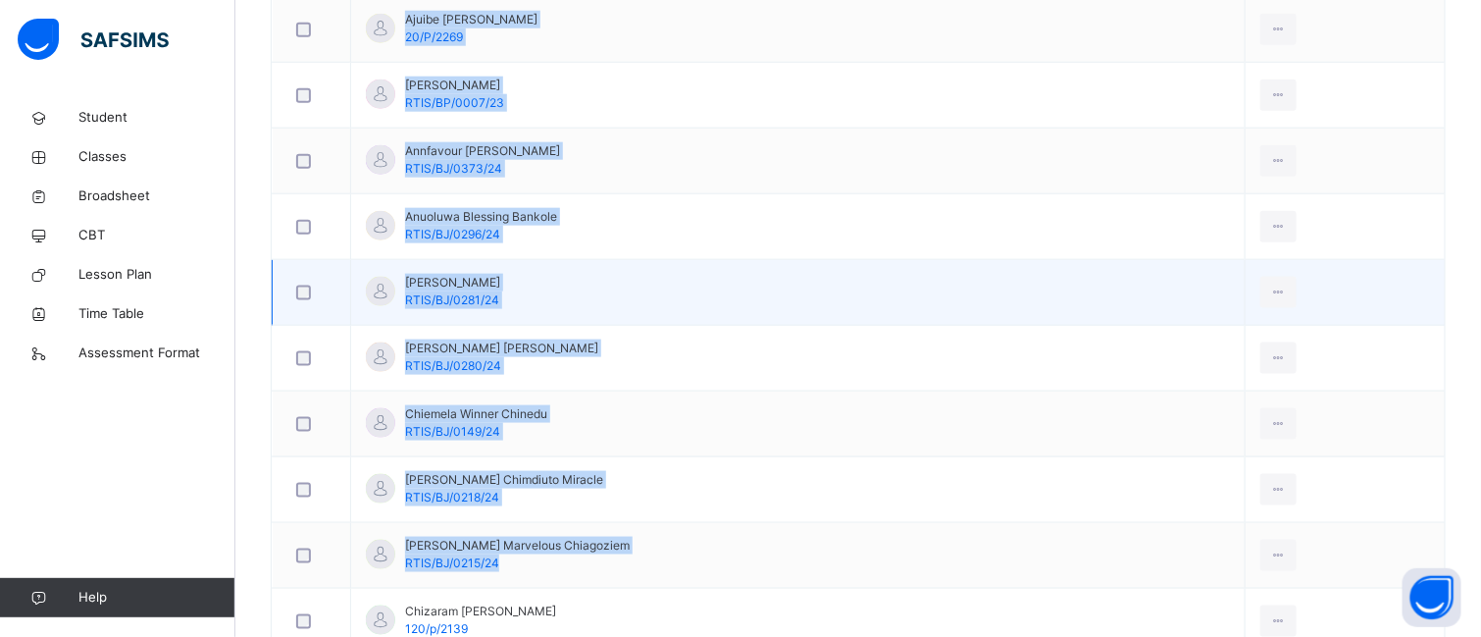
drag, startPoint x: 406, startPoint y: 129, endPoint x: 981, endPoint y: 227, distance: 582.9
copy tbody "Aboh Kukeurim Pearl RTIS/BJ/0276/24 View Profile Remove from Class Transfer Stu…"
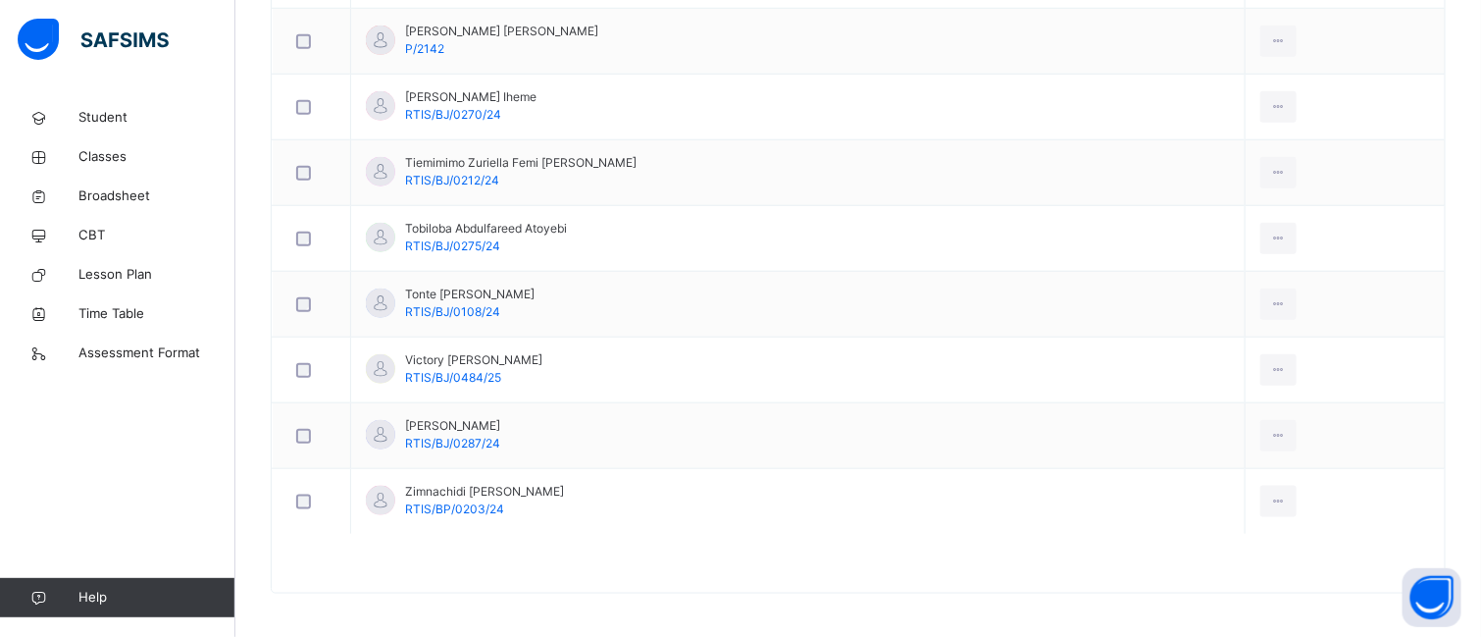
scroll to position [3625, 0]
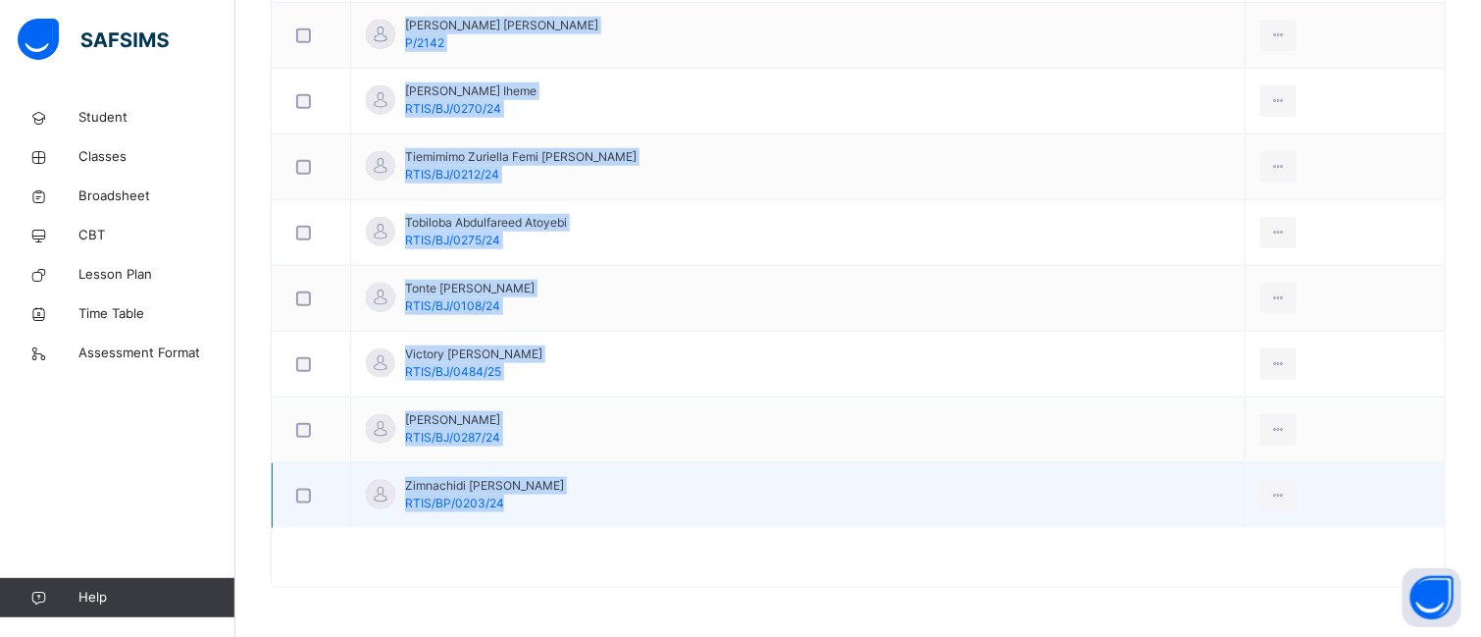
drag, startPoint x: 492, startPoint y: 645, endPoint x: 506, endPoint y: 500, distance: 145.8
copy tbody "[PERSON_NAME] 22/p/2320 View Profile Remove from Class Transfer Student [PERSON…"
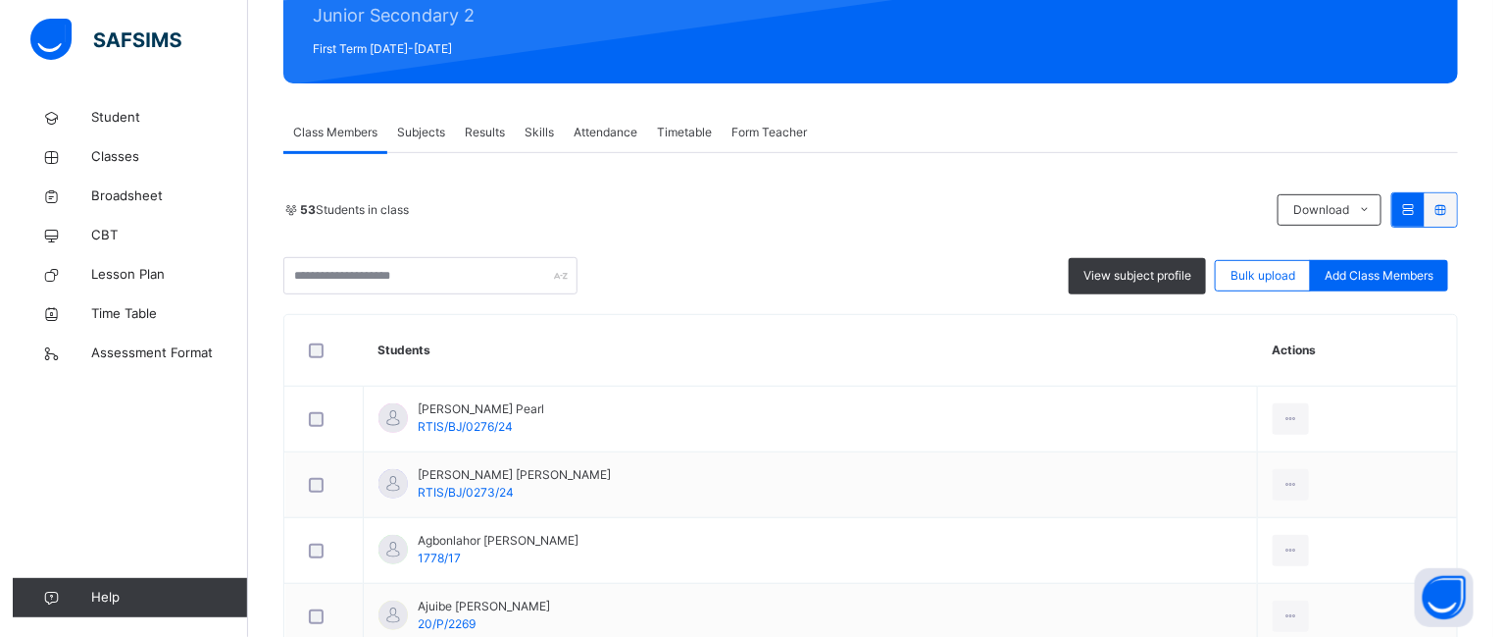
scroll to position [0, 0]
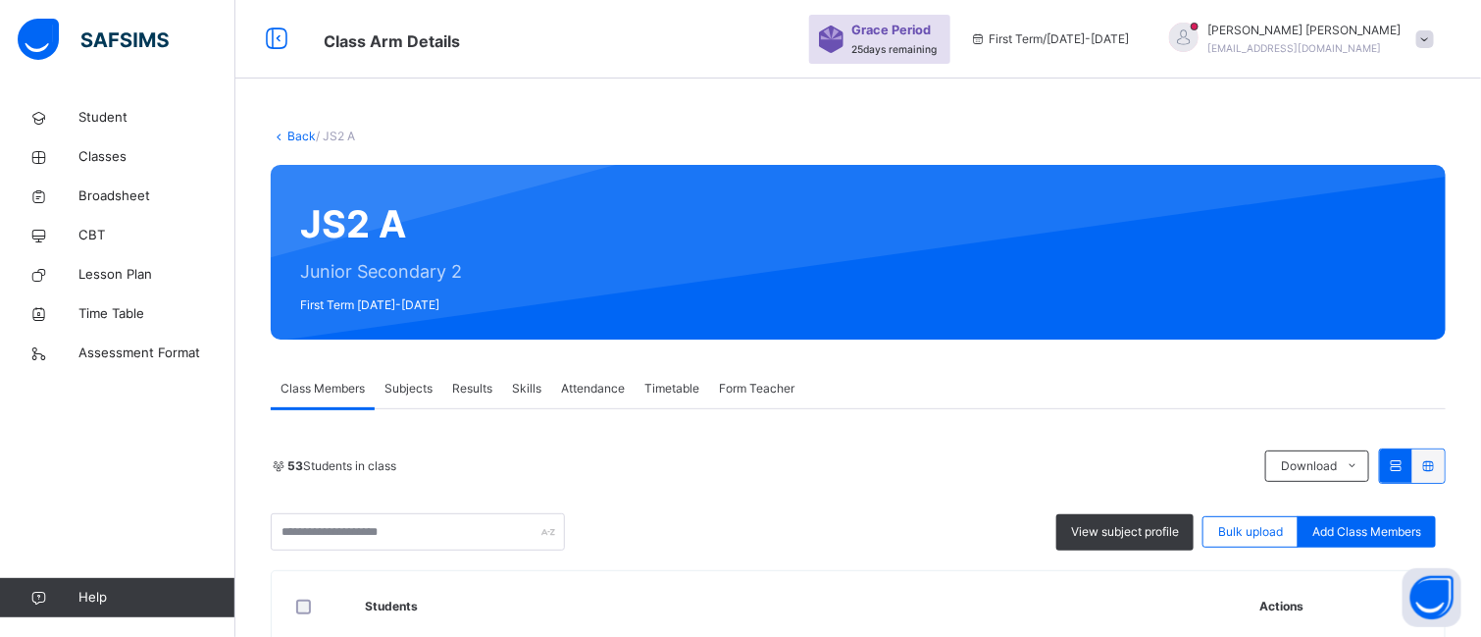
click at [297, 129] on link "Back" at bounding box center [301, 135] width 28 height 15
